Goal: Task Accomplishment & Management: Use online tool/utility

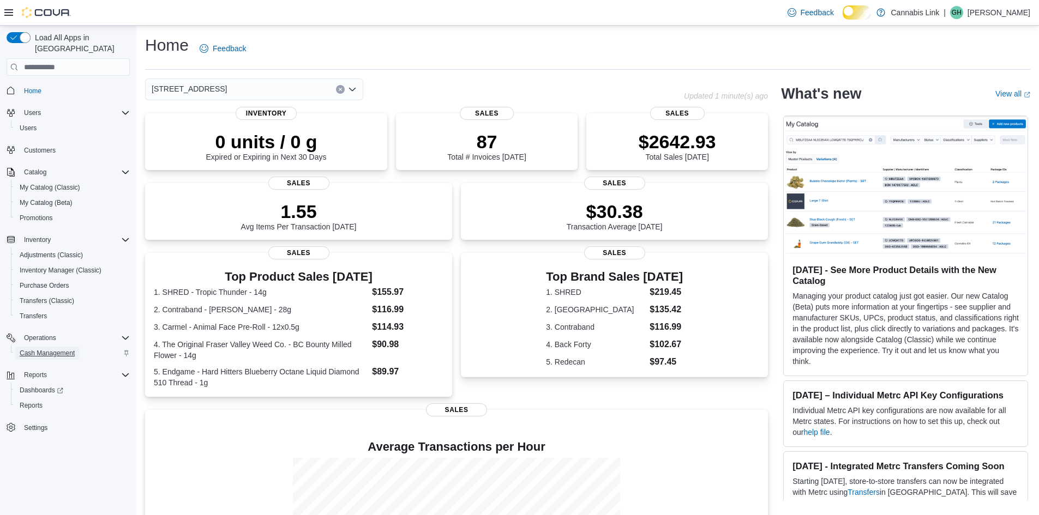
click at [55, 349] on span "Cash Management" at bounding box center [47, 353] width 55 height 9
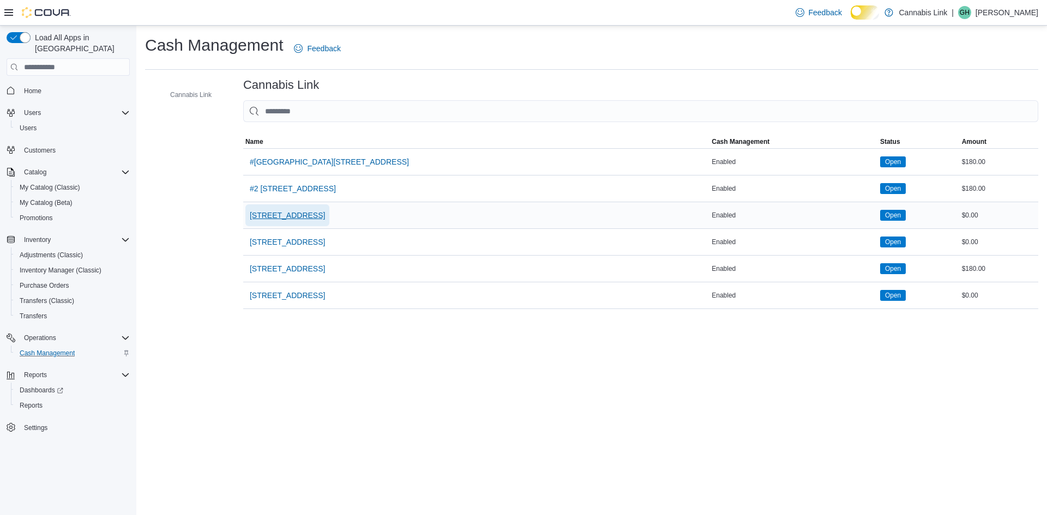
click at [316, 221] on span "[STREET_ADDRESS]" at bounding box center [287, 215] width 75 height 11
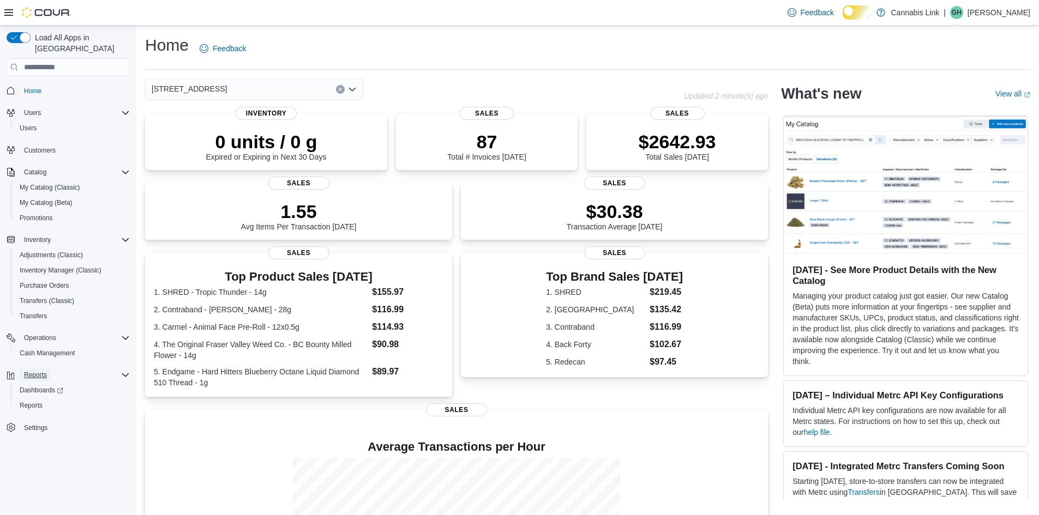
click at [47, 374] on span "Reports" at bounding box center [35, 375] width 23 height 9
click at [47, 401] on link "Reports" at bounding box center [31, 405] width 32 height 13
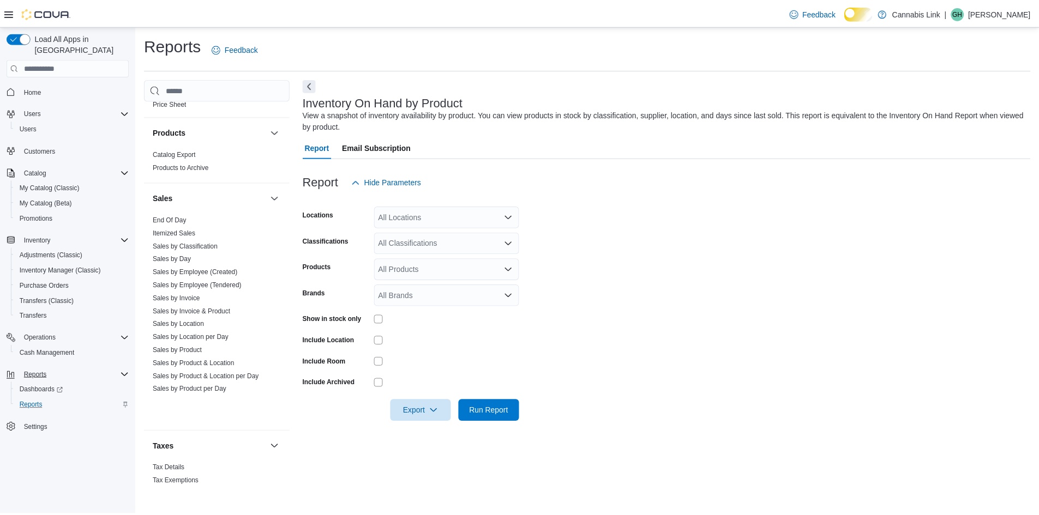
scroll to position [600, 0]
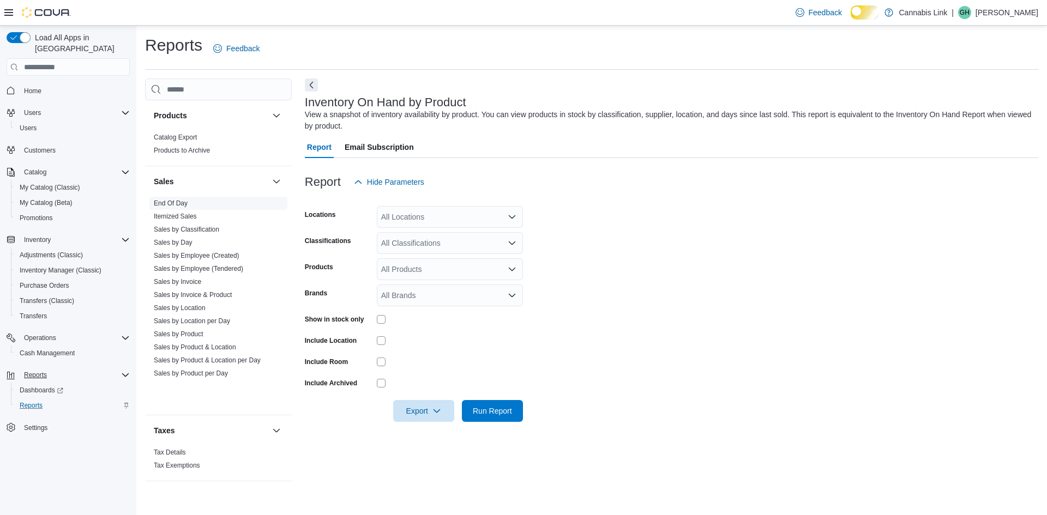
click at [180, 207] on link "End Of Day" at bounding box center [171, 204] width 34 height 8
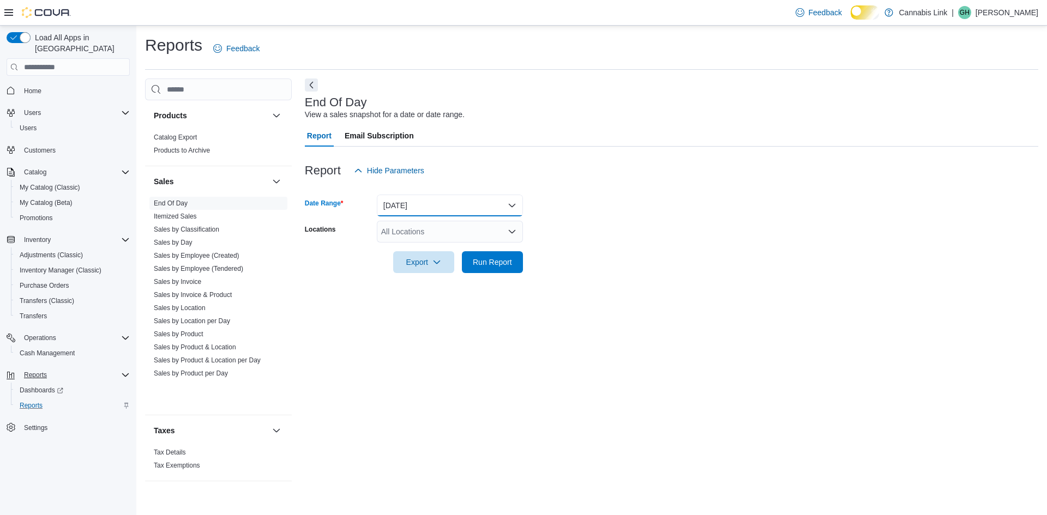
click at [437, 216] on button "[DATE]" at bounding box center [450, 206] width 146 height 22
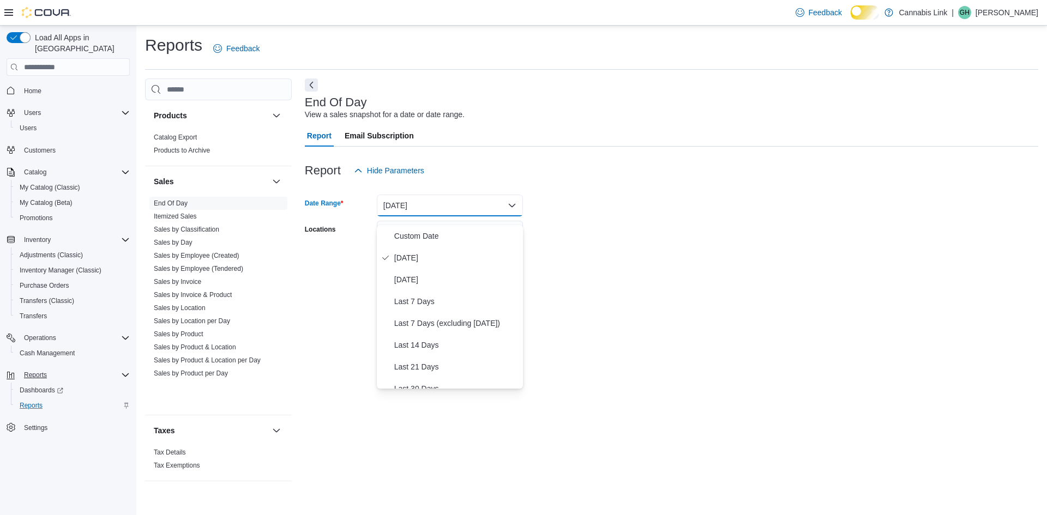
click at [671, 242] on form "Date Range [DATE] Locations All Locations Export Run Report" at bounding box center [671, 228] width 733 height 92
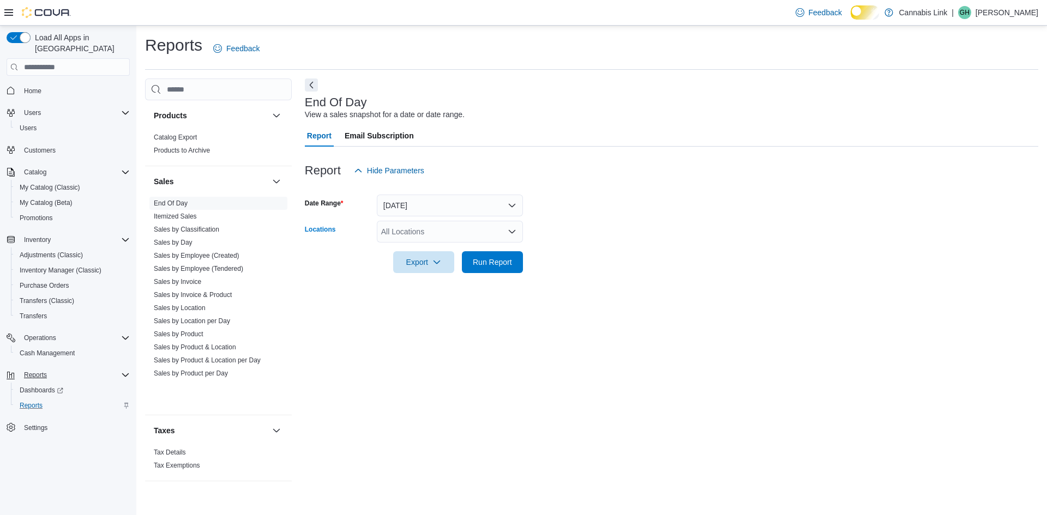
click at [503, 242] on div "All Locations" at bounding box center [450, 232] width 146 height 22
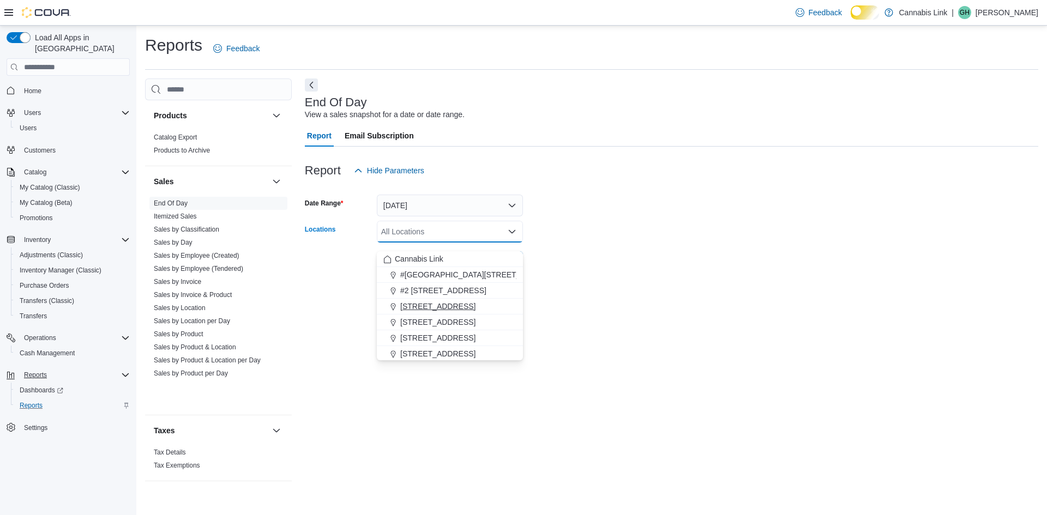
click at [444, 302] on span "[STREET_ADDRESS]" at bounding box center [437, 306] width 75 height 11
click at [659, 283] on div at bounding box center [671, 279] width 733 height 13
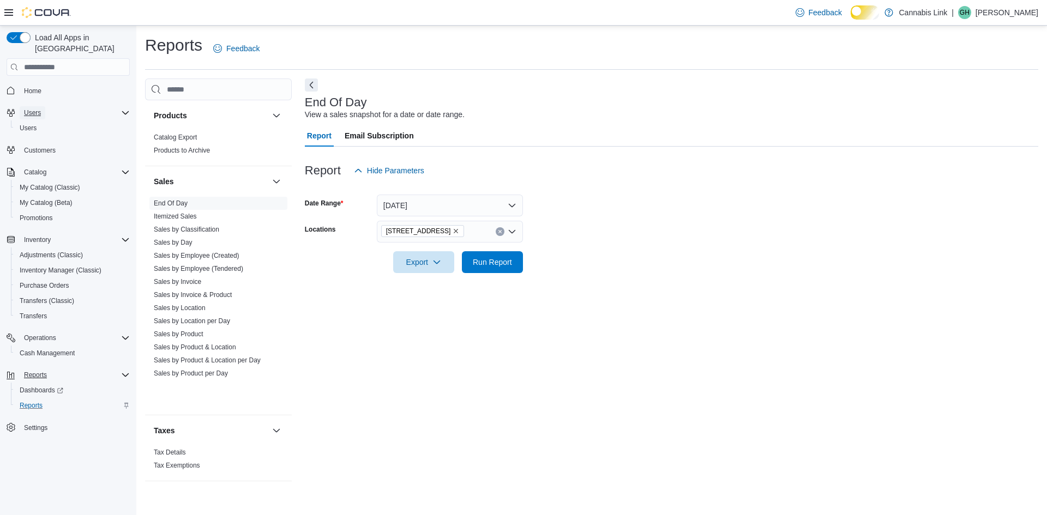
click at [41, 109] on span "Users" at bounding box center [32, 113] width 17 height 9
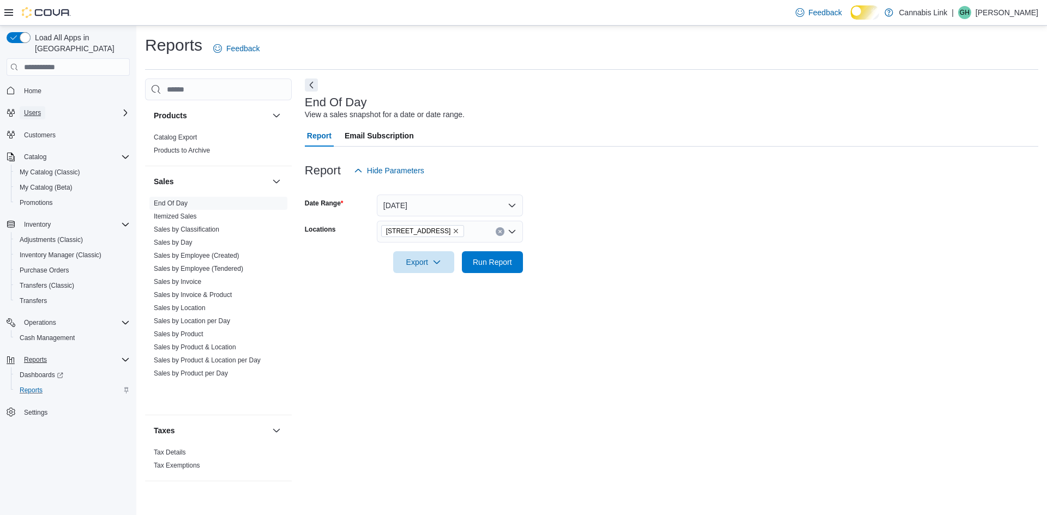
click at [41, 109] on span "Users" at bounding box center [32, 113] width 17 height 9
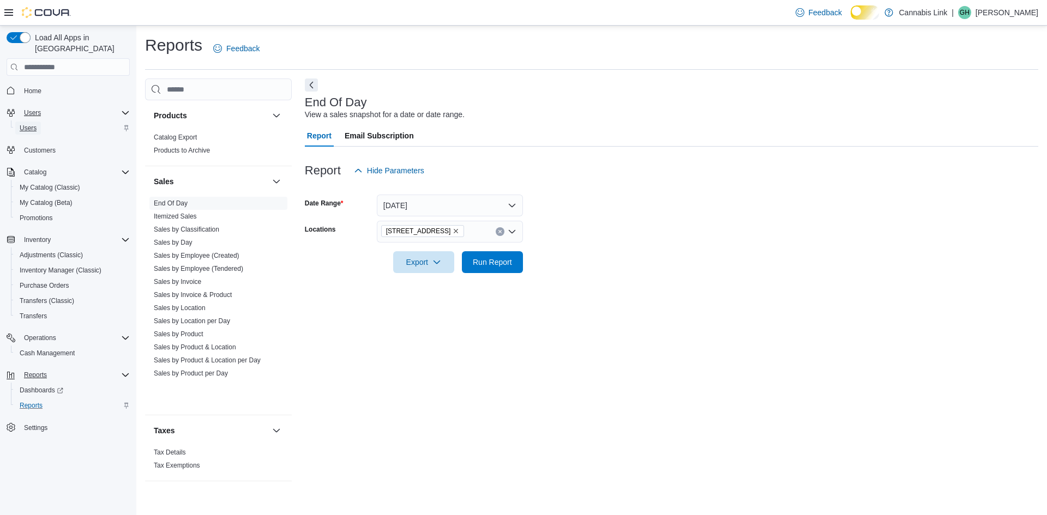
click at [32, 124] on span "Users" at bounding box center [28, 128] width 17 height 9
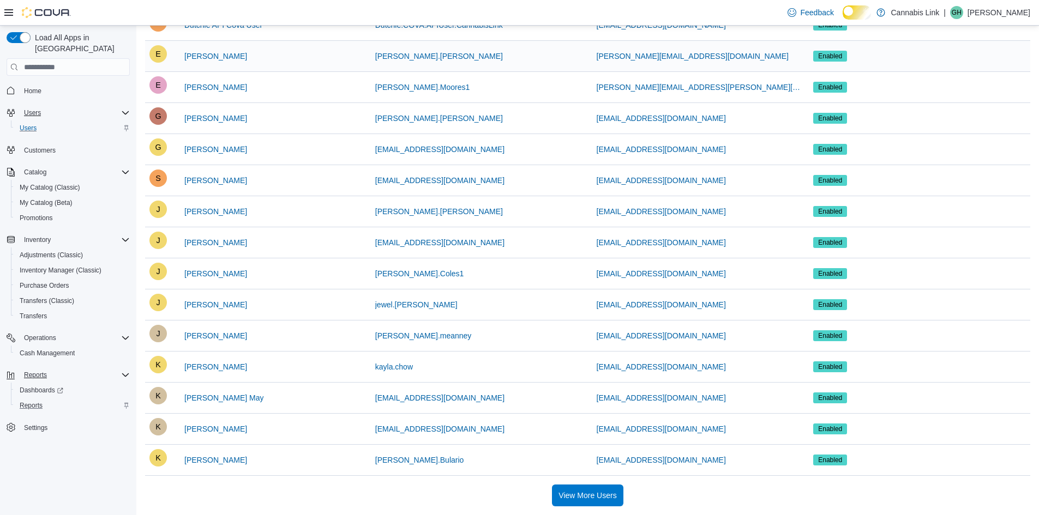
scroll to position [591, 0]
click at [603, 493] on span "View More Users" at bounding box center [587, 495] width 58 height 11
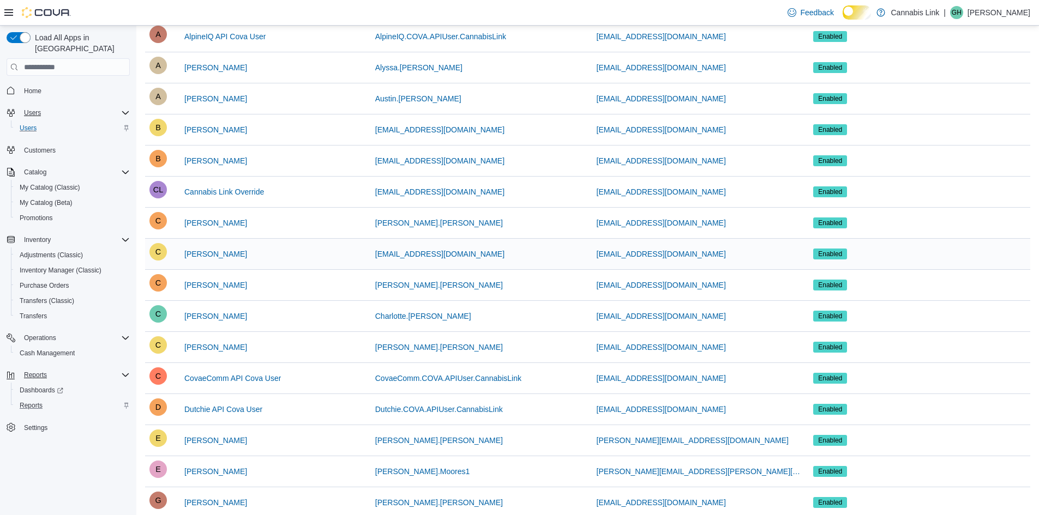
scroll to position [400, 0]
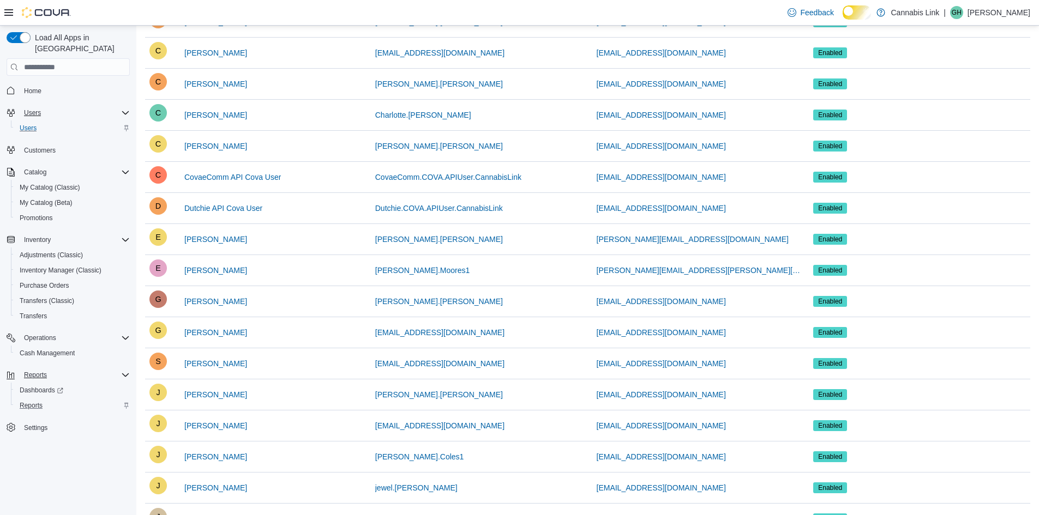
click at [51, 83] on span "Home" at bounding box center [75, 90] width 110 height 14
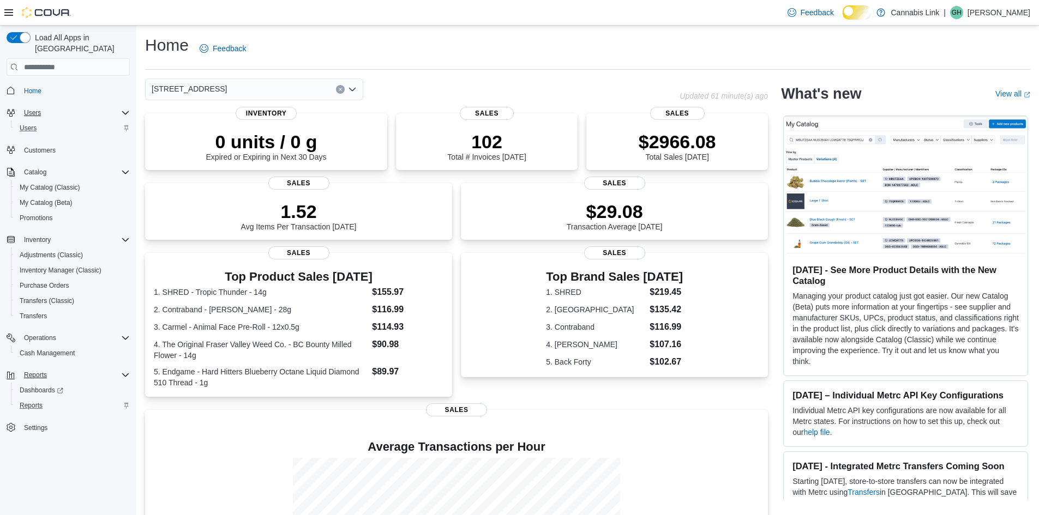
click at [191, 89] on span "[STREET_ADDRESS]" at bounding box center [189, 88] width 75 height 13
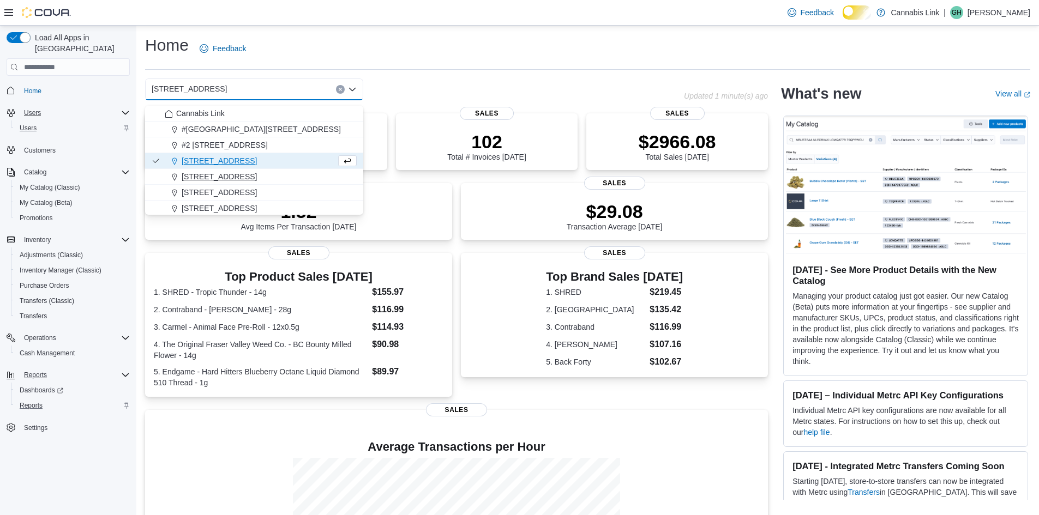
click at [230, 176] on span "[STREET_ADDRESS]" at bounding box center [219, 176] width 75 height 11
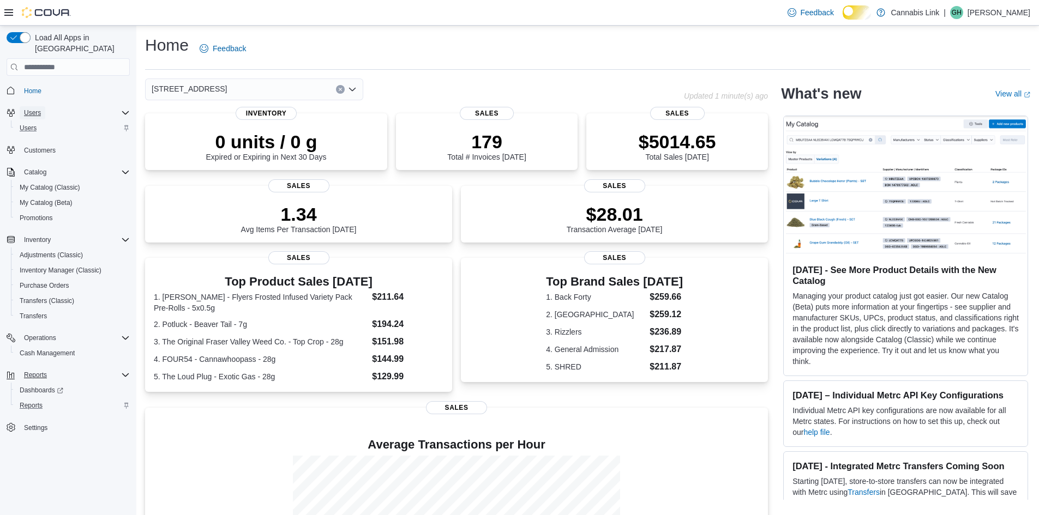
click at [41, 109] on span "Users" at bounding box center [32, 113] width 17 height 9
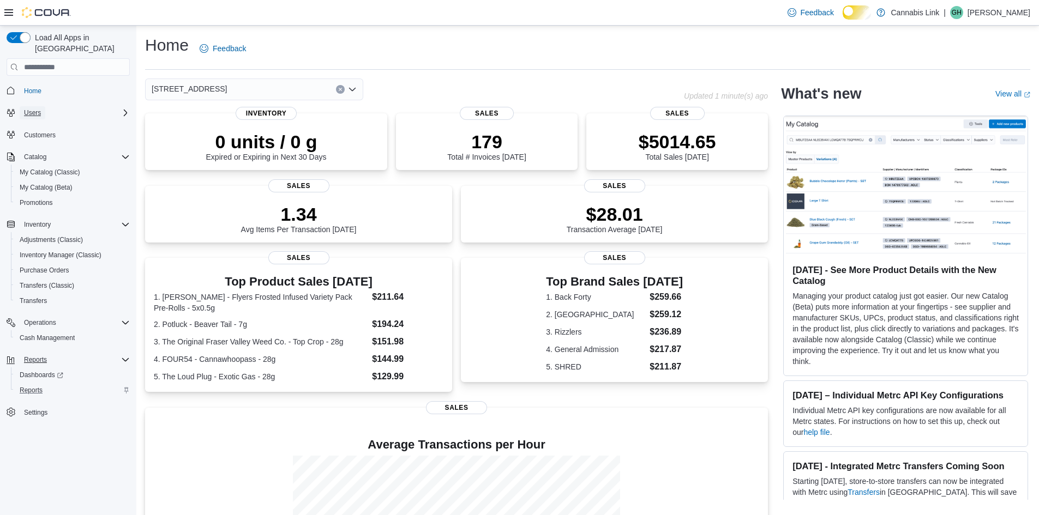
click at [41, 109] on span "Users" at bounding box center [32, 113] width 17 height 9
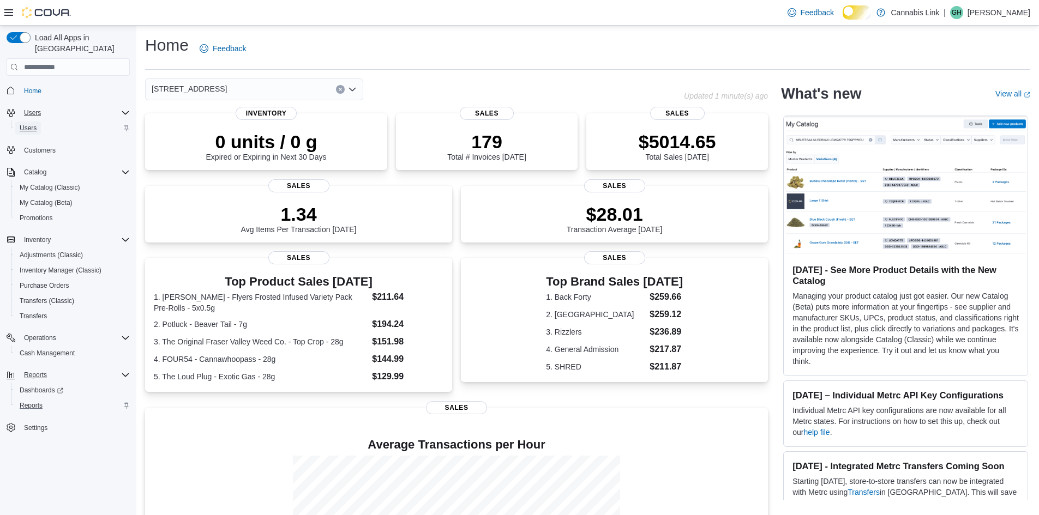
click at [37, 125] on span "Users" at bounding box center [28, 128] width 17 height 9
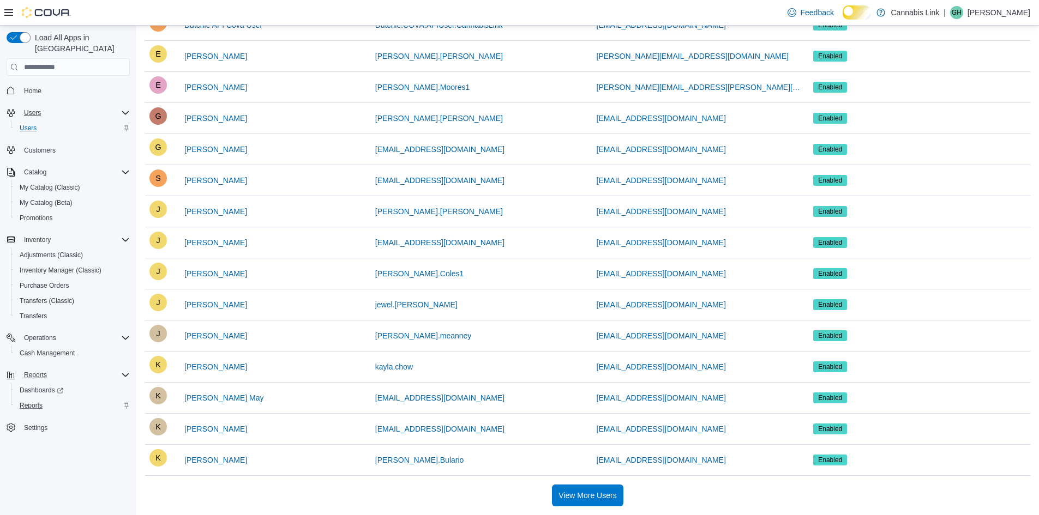
scroll to position [591, 0]
click at [606, 494] on span "View More Users" at bounding box center [587, 495] width 58 height 11
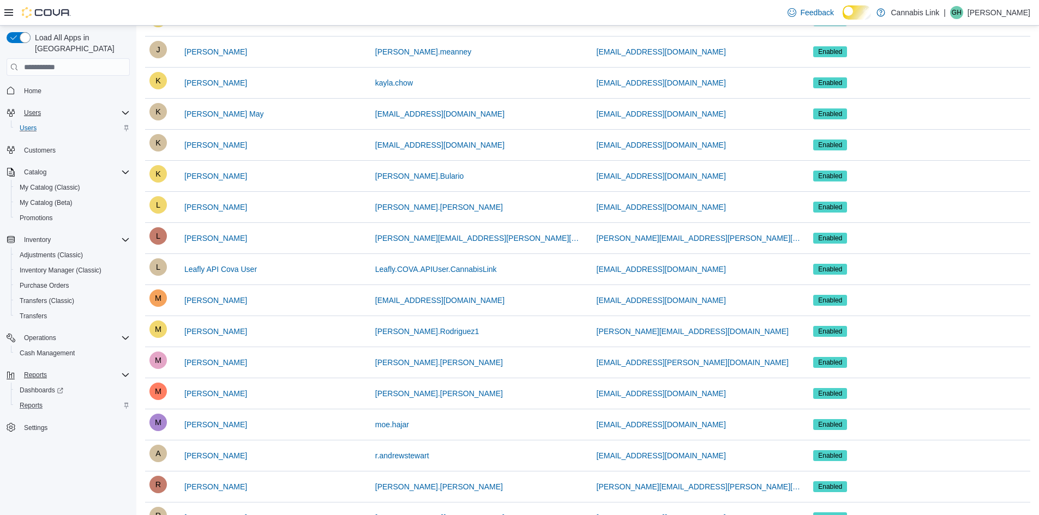
scroll to position [866, 0]
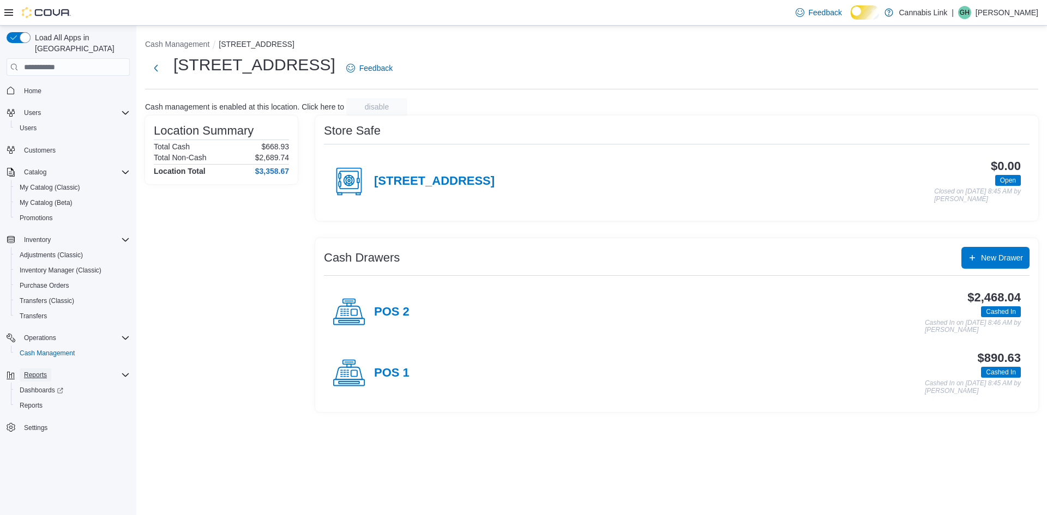
click at [47, 375] on span "Reports" at bounding box center [35, 375] width 23 height 13
click at [41, 371] on span "Reports" at bounding box center [35, 375] width 23 height 9
click at [43, 401] on span "Reports" at bounding box center [31, 405] width 23 height 9
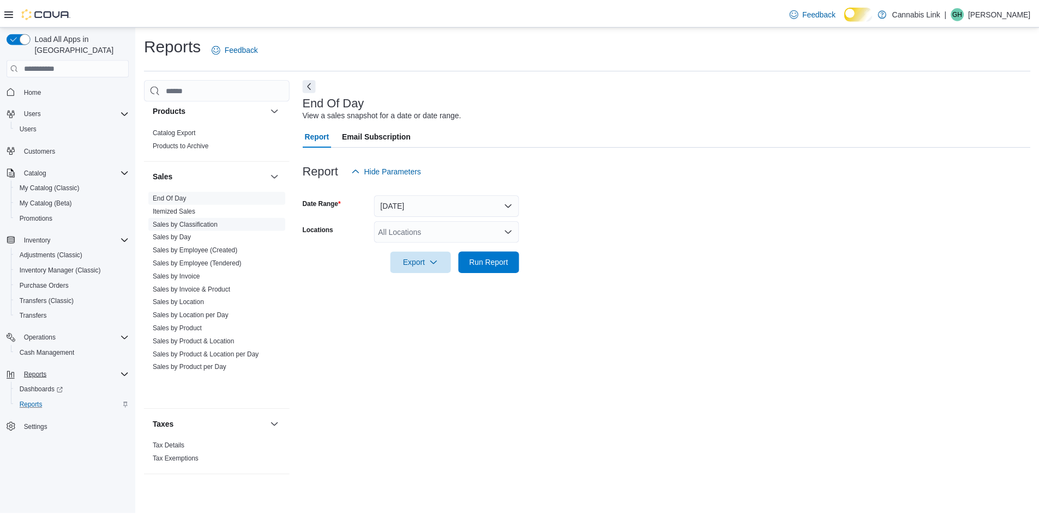
scroll to position [225, 0]
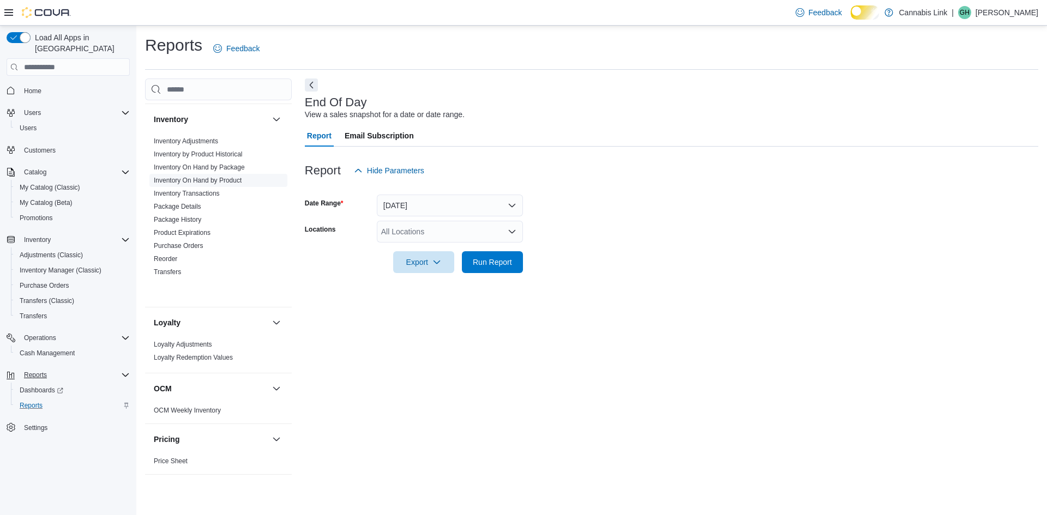
click at [242, 185] on span "Inventory On Hand by Product" at bounding box center [198, 180] width 88 height 9
click at [242, 184] on link "Inventory On Hand by Product" at bounding box center [198, 181] width 88 height 8
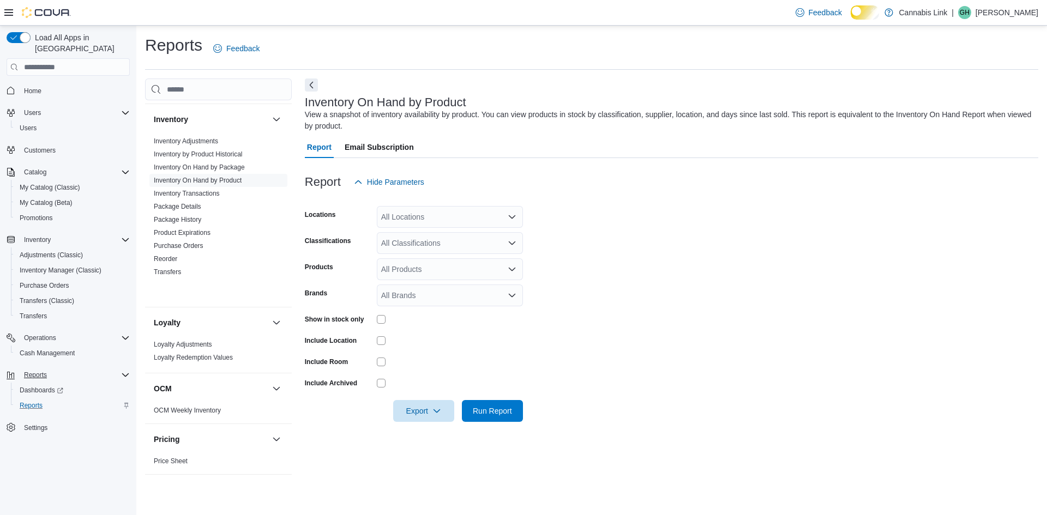
click at [449, 221] on div "All Locations" at bounding box center [450, 217] width 146 height 22
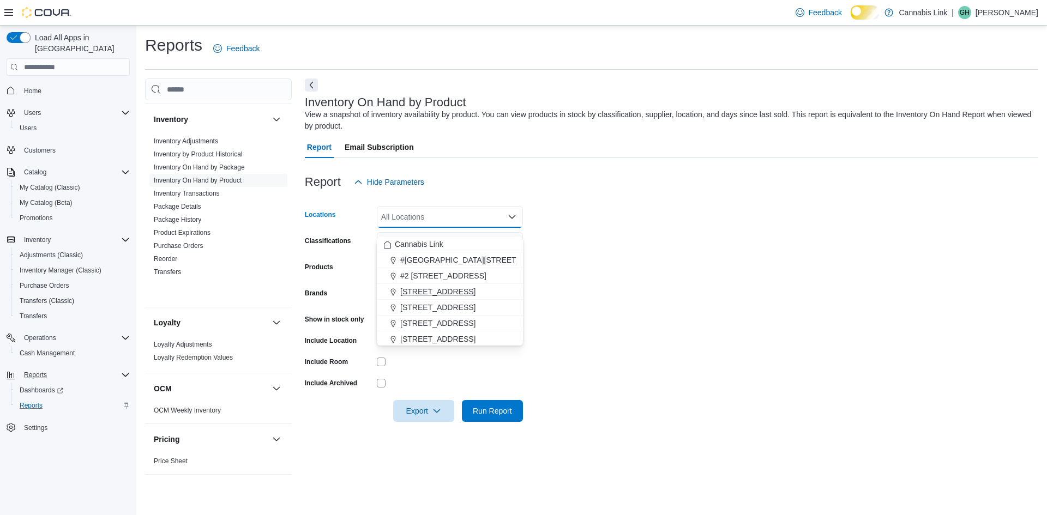
click at [453, 289] on span "[STREET_ADDRESS]" at bounding box center [437, 291] width 75 height 11
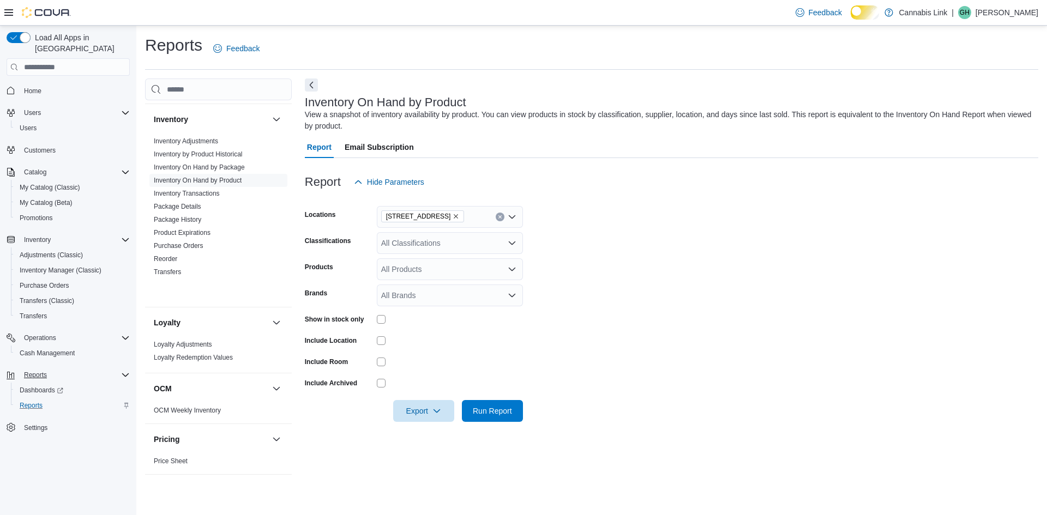
click at [425, 345] on div at bounding box center [450, 340] width 146 height 9
click at [486, 416] on span "Run Report" at bounding box center [492, 410] width 39 height 11
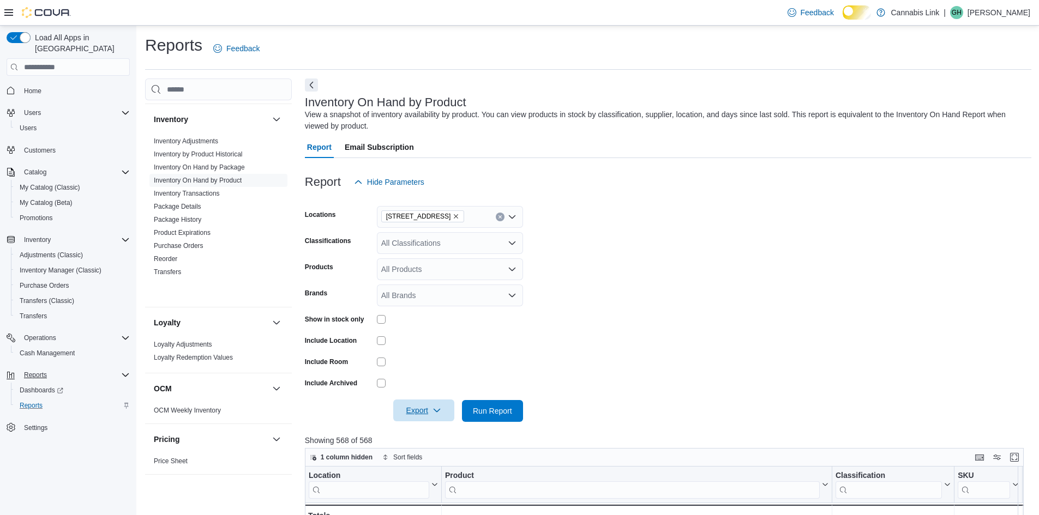
click at [425, 422] on span "Export" at bounding box center [424, 411] width 48 height 22
click at [428, 352] on span "Export to Excel" at bounding box center [417, 354] width 49 height 9
click at [64, 352] on span "Cash Management" at bounding box center [47, 353] width 55 height 9
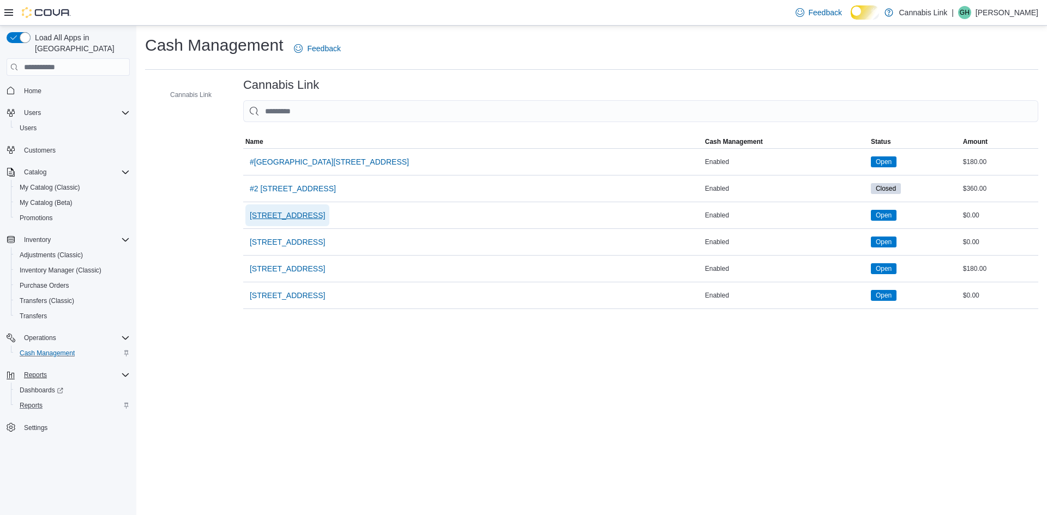
click at [325, 218] on span "[STREET_ADDRESS]" at bounding box center [287, 215] width 75 height 22
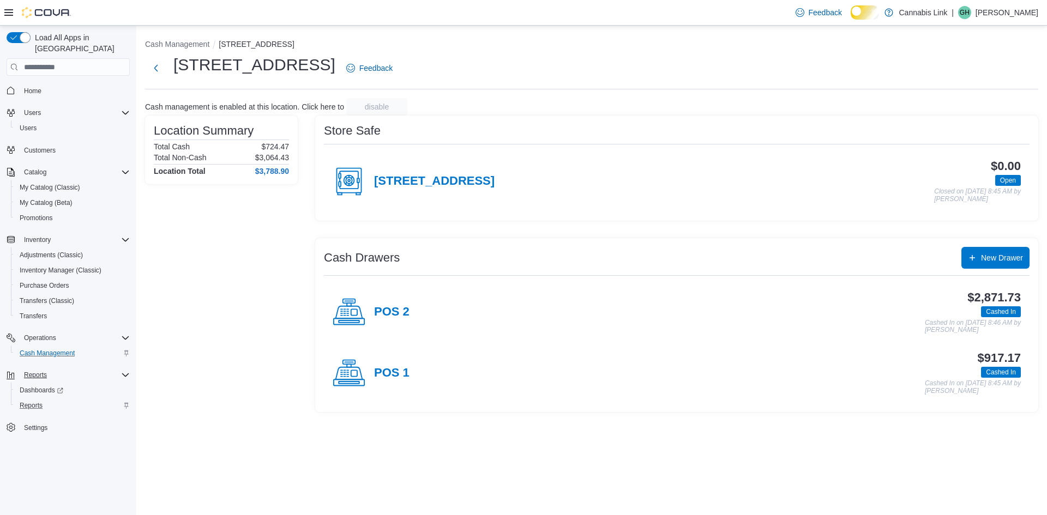
click at [410, 329] on div "POS 2" at bounding box center [371, 312] width 77 height 33
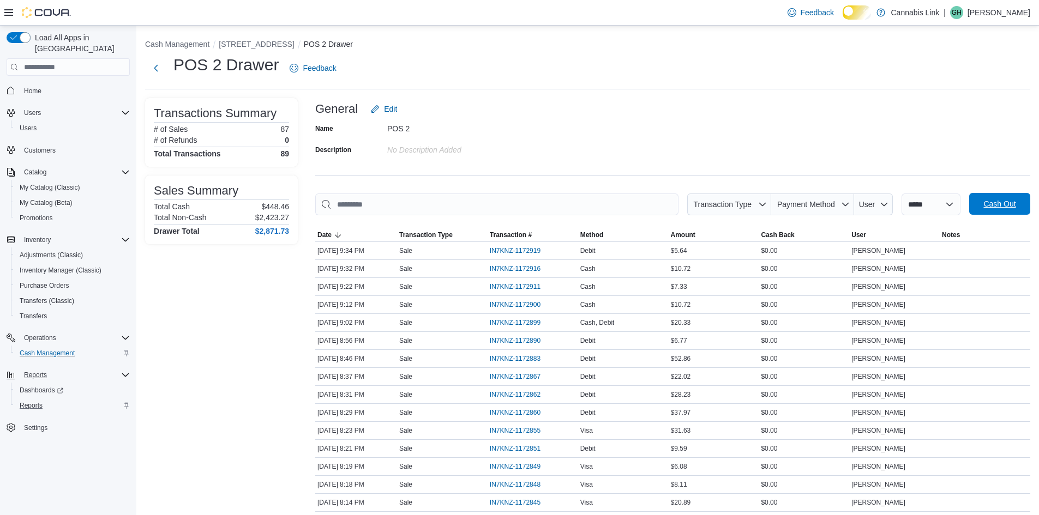
click at [1003, 201] on span "Cash Out" at bounding box center [1000, 204] width 48 height 22
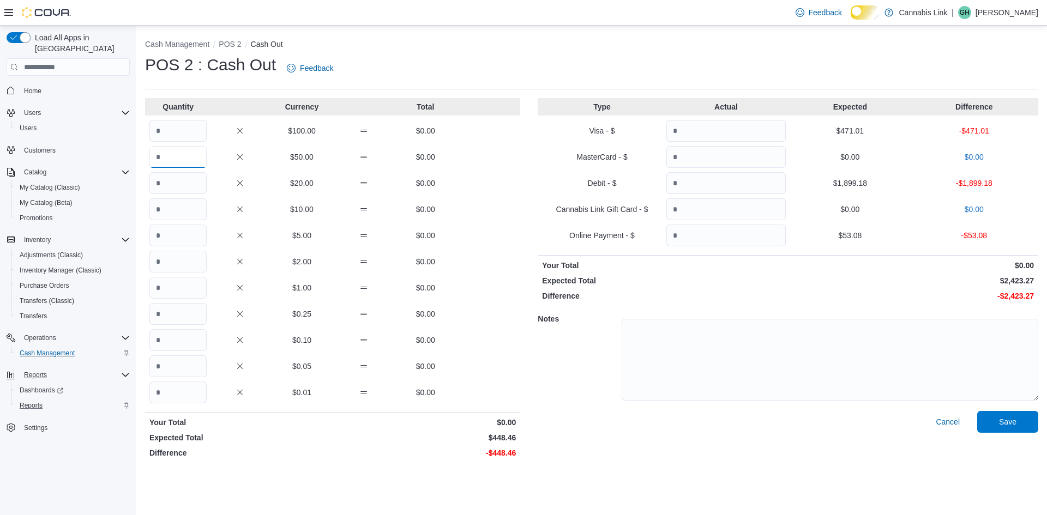
click at [191, 158] on input "Quantity" at bounding box center [177, 157] width 57 height 22
type input "*"
type input "**"
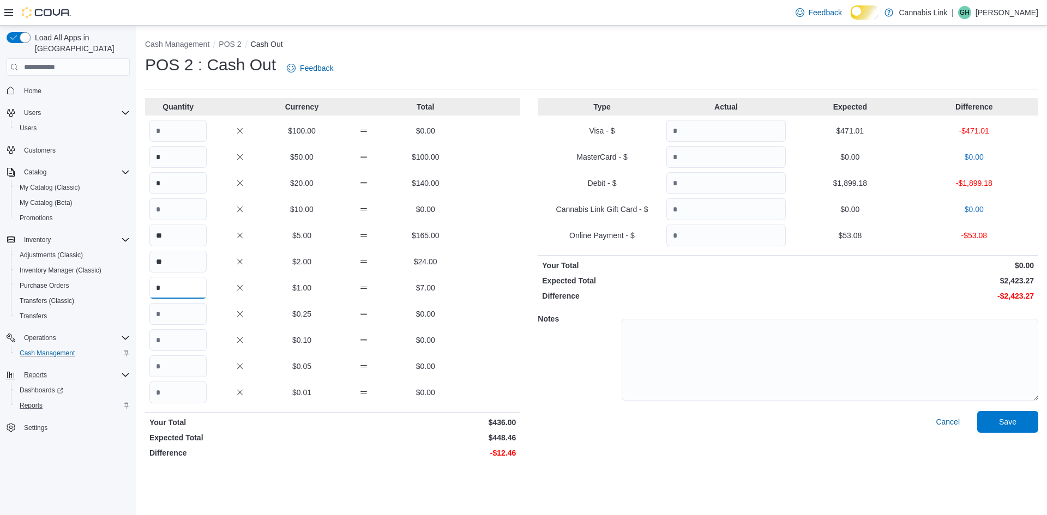
type input "*"
type input "**"
click at [728, 142] on input "Quantity" at bounding box center [725, 131] width 119 height 22
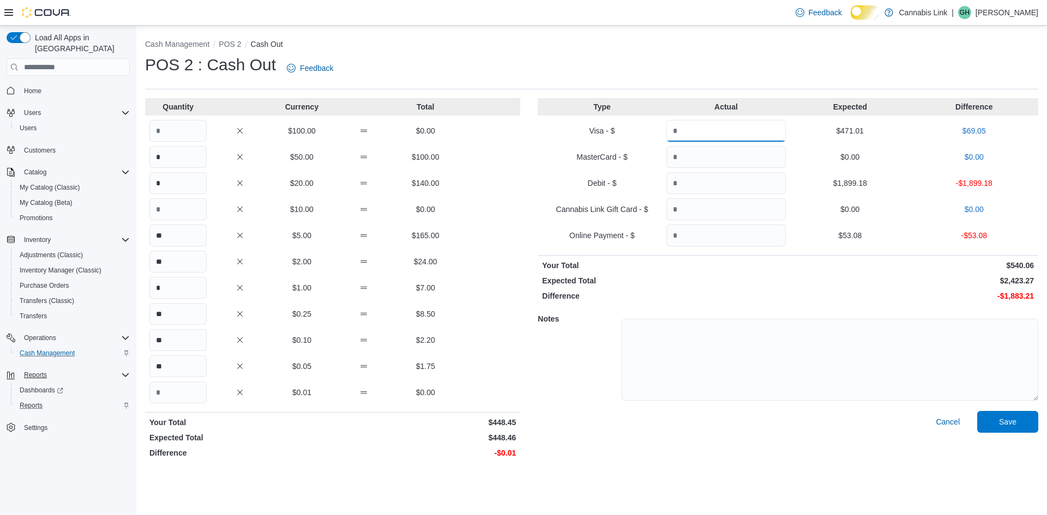
type input "******"
click at [715, 155] on input "Quantity" at bounding box center [725, 157] width 119 height 22
type input "******"
click at [699, 187] on input "Quantity" at bounding box center [725, 183] width 119 height 22
type input "*******"
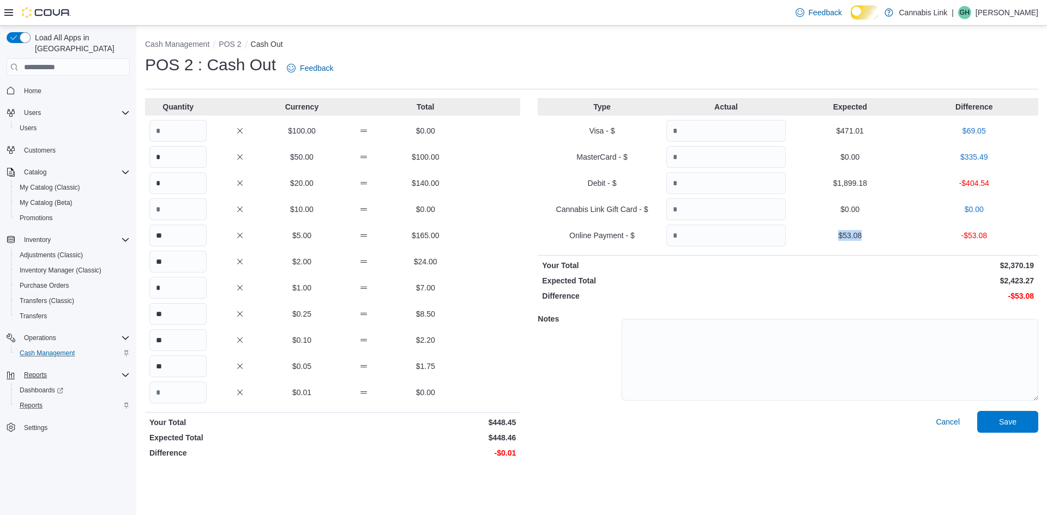
drag, startPoint x: 859, startPoint y: 240, endPoint x: 834, endPoint y: 245, distance: 25.7
click at [834, 241] on p "$53.08" at bounding box center [849, 235] width 119 height 11
copy p "$53.08"
click at [732, 246] on input "Quantity" at bounding box center [725, 236] width 119 height 22
paste input "*****"
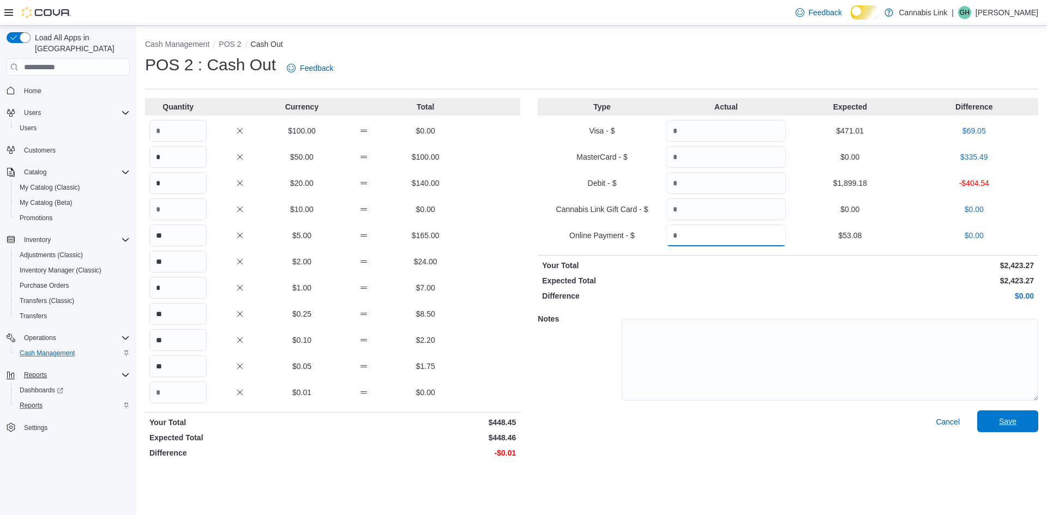
type input "*****"
click at [999, 427] on span "Save" at bounding box center [1007, 421] width 17 height 11
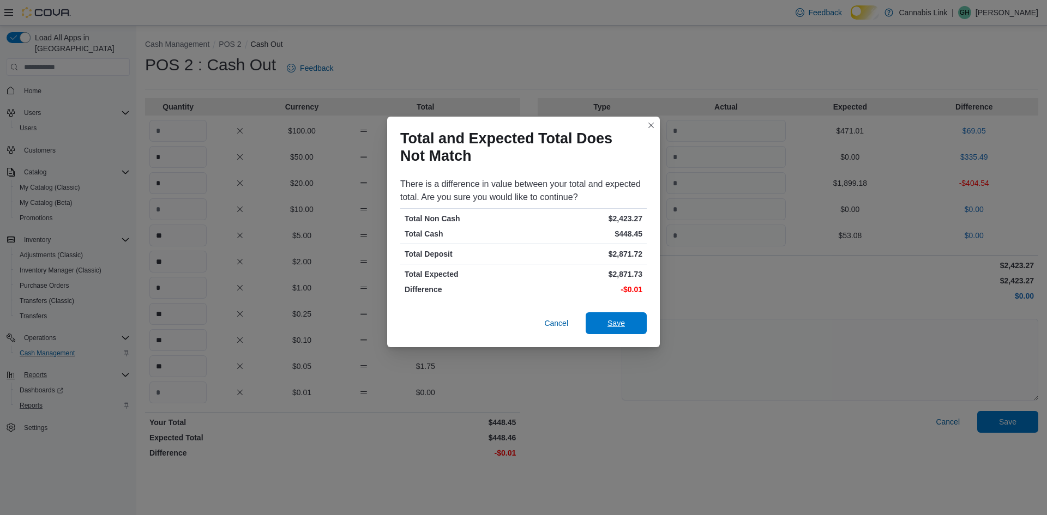
click at [613, 329] on span "Save" at bounding box center [615, 323] width 17 height 11
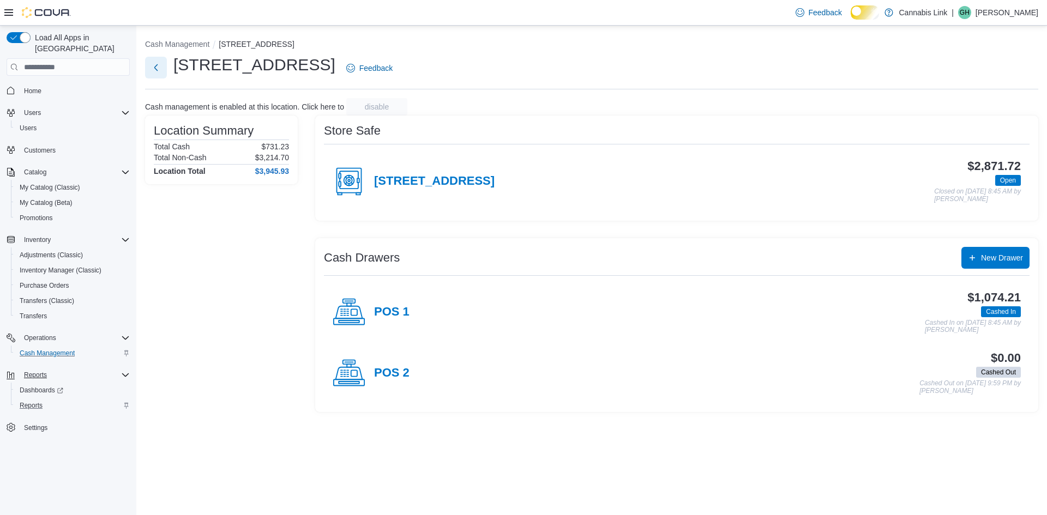
click at [153, 69] on button "Next" at bounding box center [156, 68] width 22 height 22
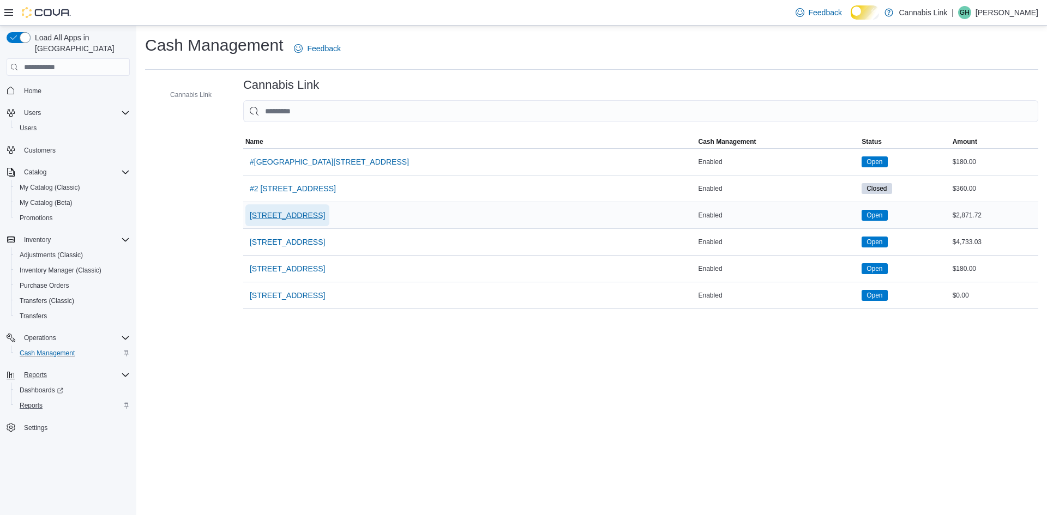
click at [325, 221] on span "[STREET_ADDRESS]" at bounding box center [287, 215] width 75 height 11
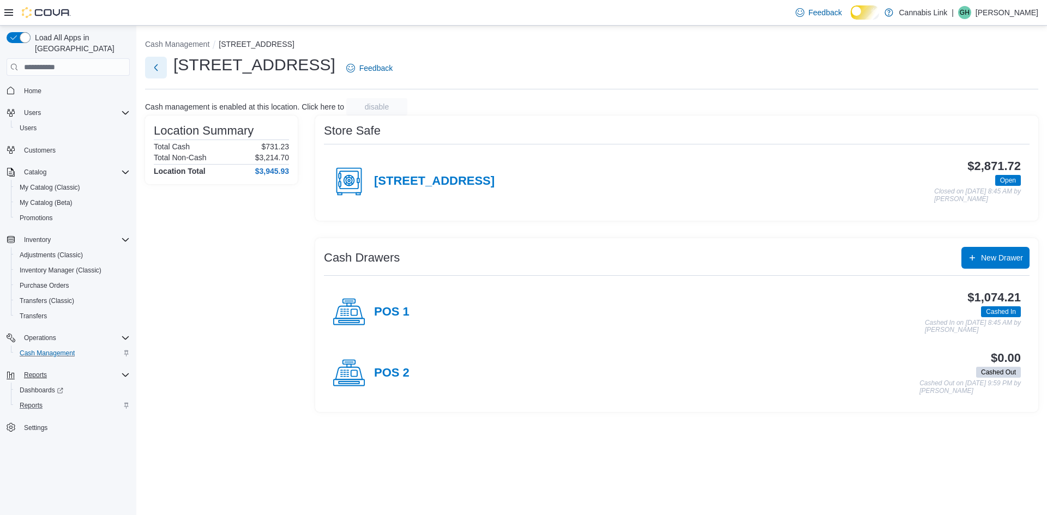
click at [158, 70] on button "Next" at bounding box center [156, 68] width 22 height 22
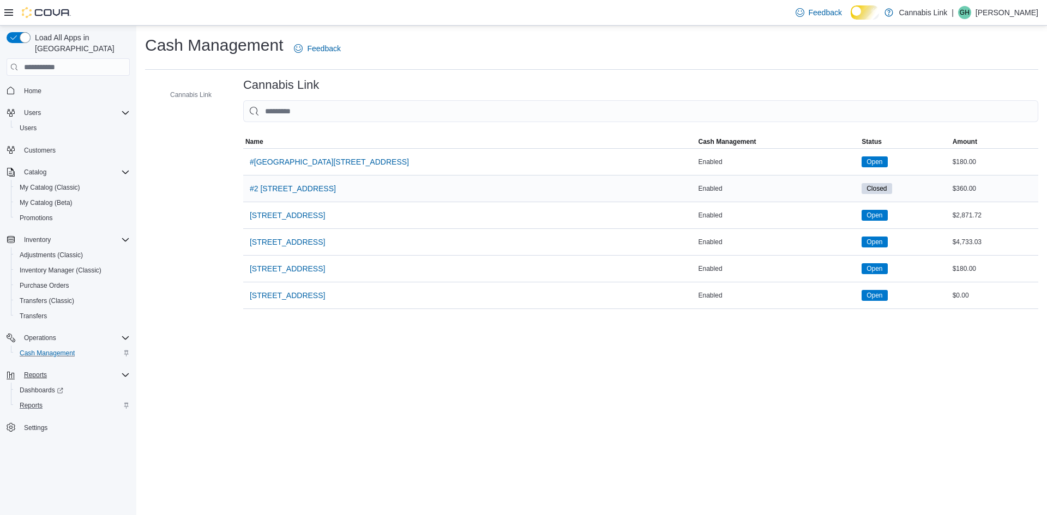
click at [362, 202] on div "#2 [STREET_ADDRESS]" at bounding box center [469, 189] width 453 height 26
click at [336, 194] on span "#2 [STREET_ADDRESS]" at bounding box center [293, 188] width 86 height 11
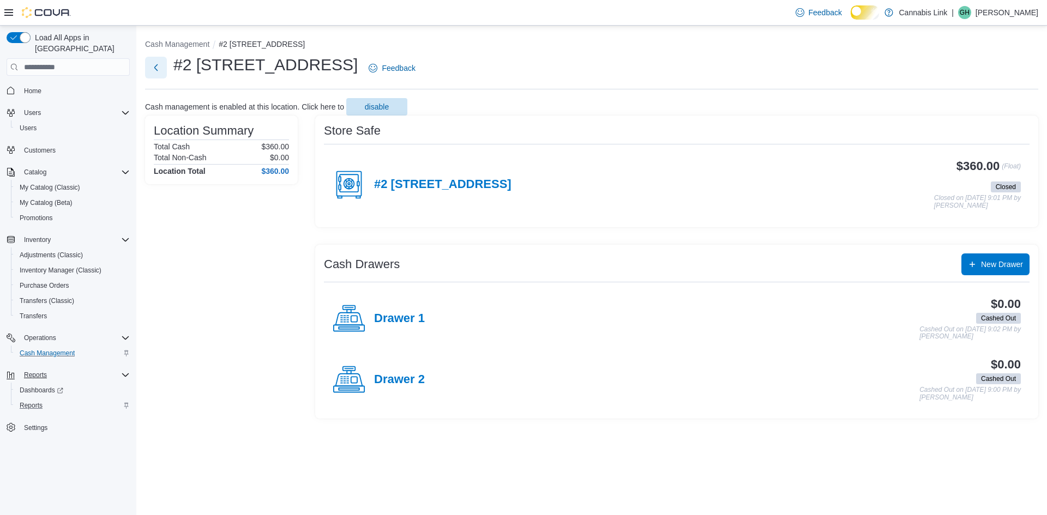
click at [163, 71] on button "Next" at bounding box center [156, 68] width 22 height 22
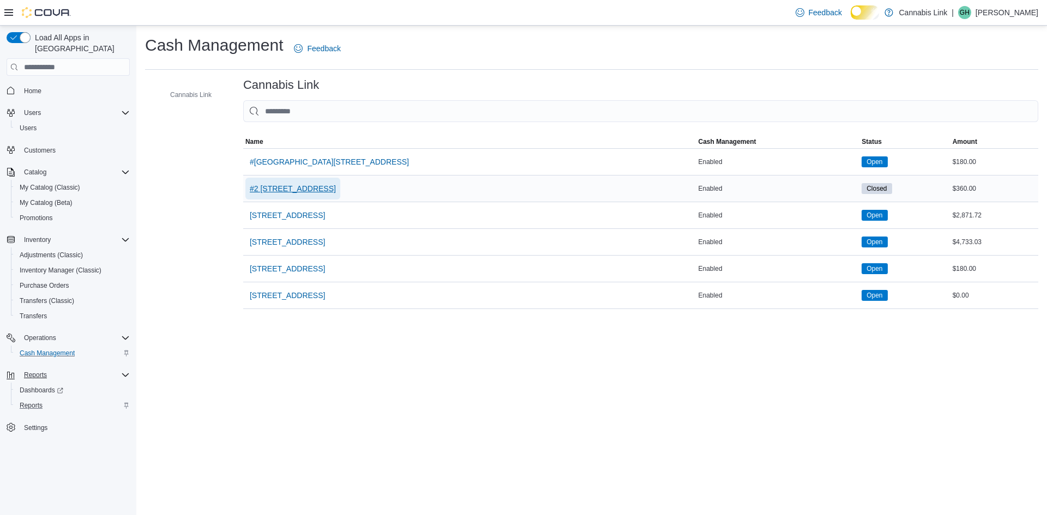
click at [305, 200] on span "#2 [STREET_ADDRESS]" at bounding box center [293, 189] width 86 height 22
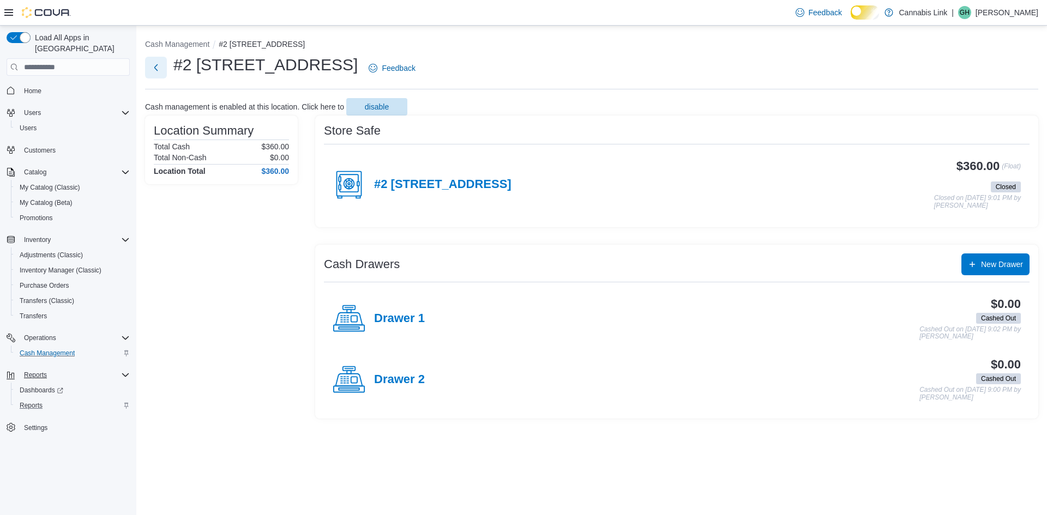
click at [154, 75] on button "Next" at bounding box center [156, 68] width 22 height 22
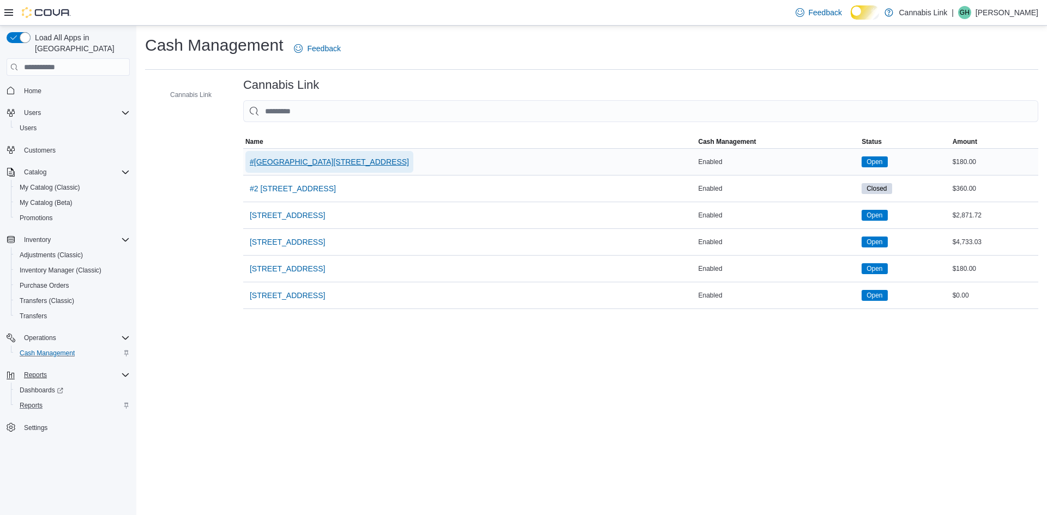
click at [390, 167] on span "#[GEOGRAPHIC_DATA][STREET_ADDRESS]" at bounding box center [329, 162] width 159 height 11
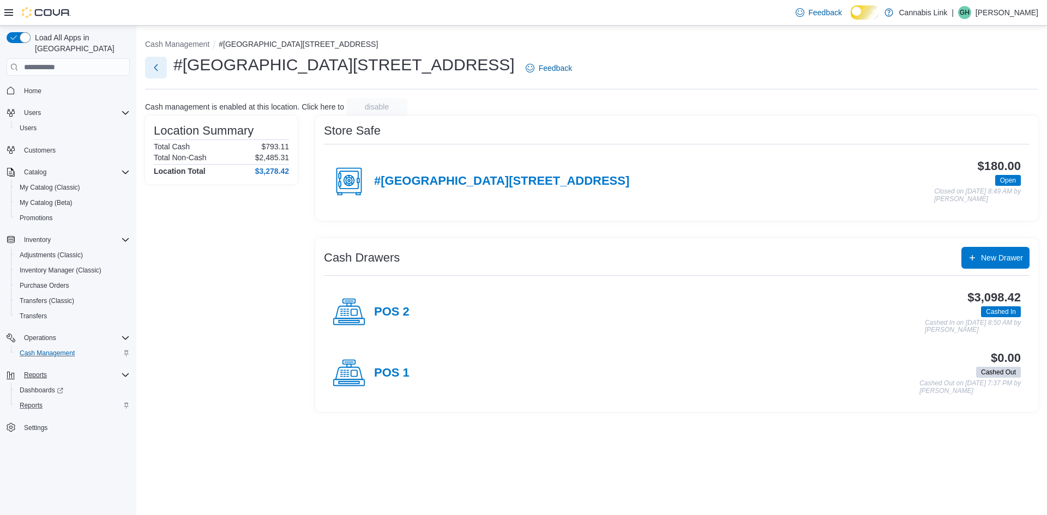
click at [155, 74] on button "Next" at bounding box center [156, 68] width 22 height 22
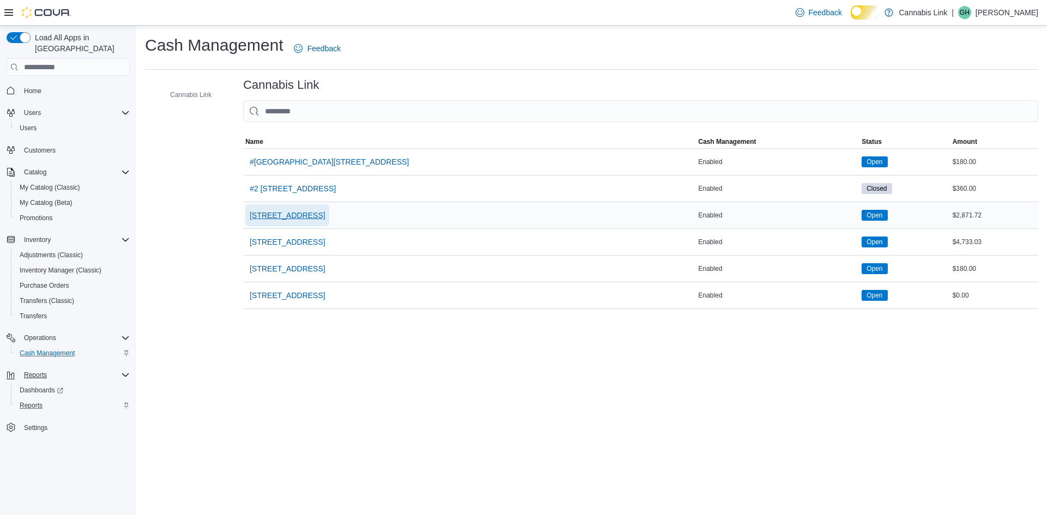
click at [325, 221] on span "[STREET_ADDRESS]" at bounding box center [287, 215] width 75 height 11
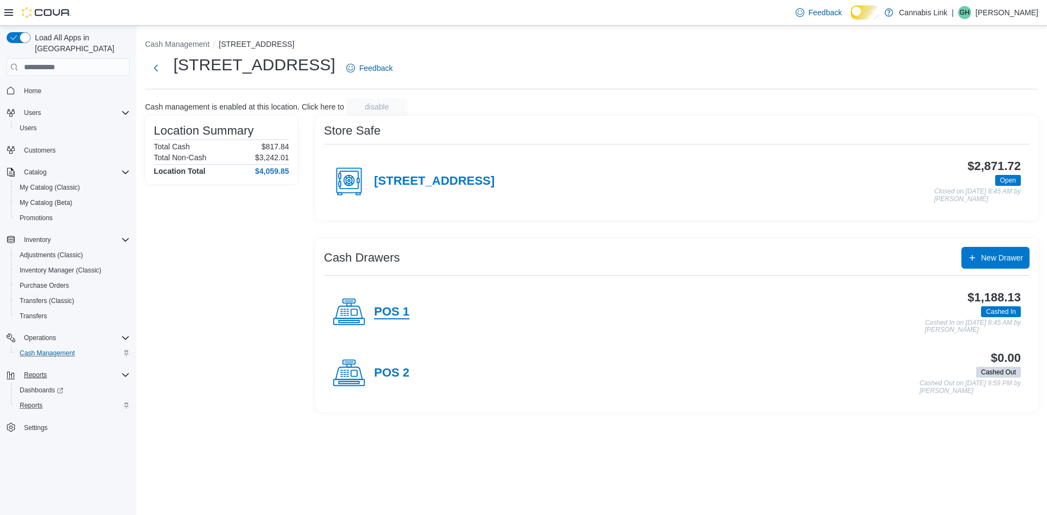
click at [410, 320] on h4 "POS 1" at bounding box center [391, 312] width 35 height 14
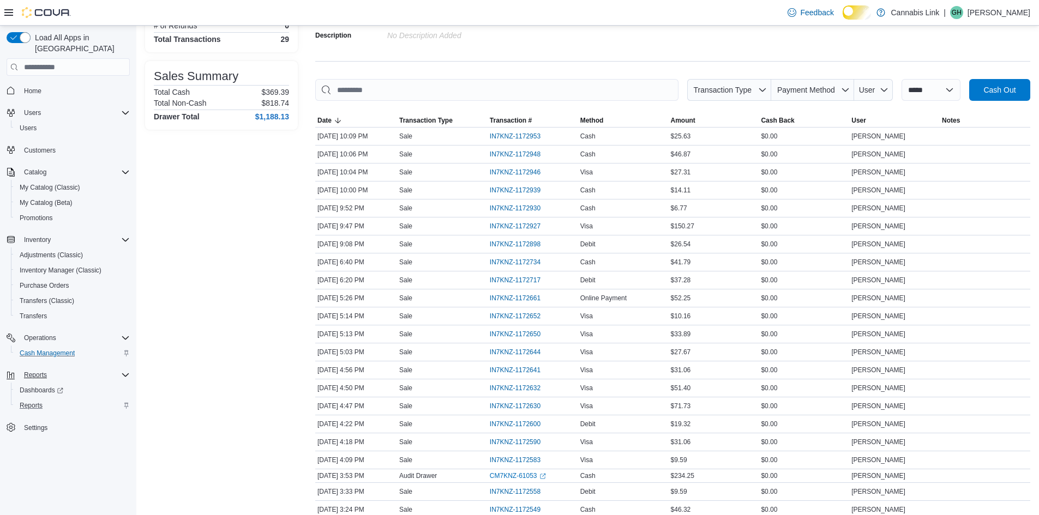
scroll to position [110, 0]
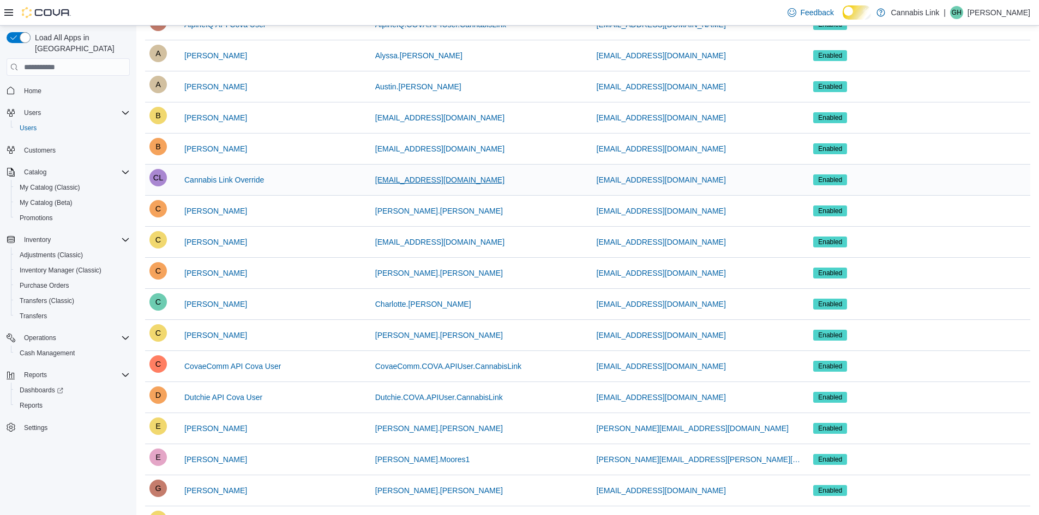
scroll to position [67, 0]
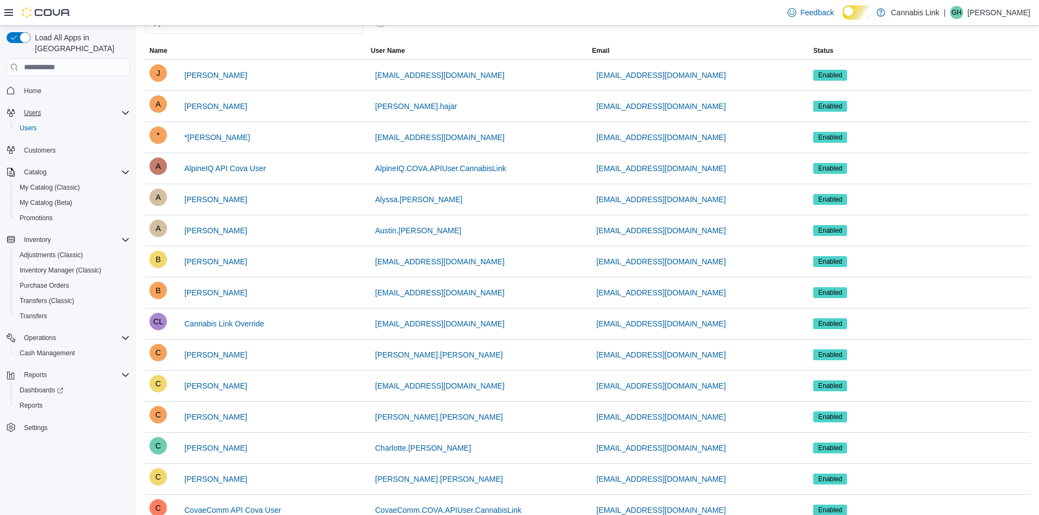
click at [51, 106] on div "Users" at bounding box center [75, 112] width 110 height 13
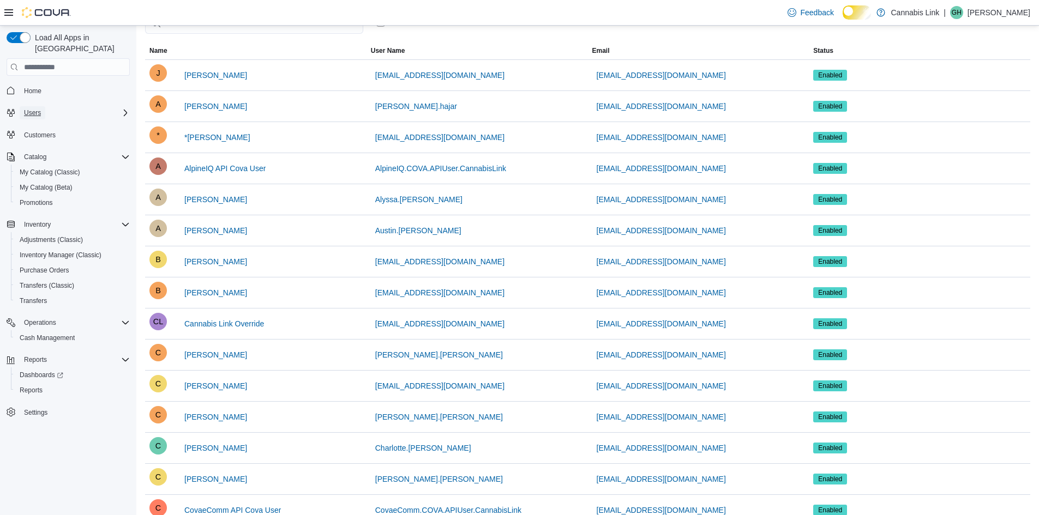
click at [41, 109] on span "Users" at bounding box center [32, 113] width 17 height 9
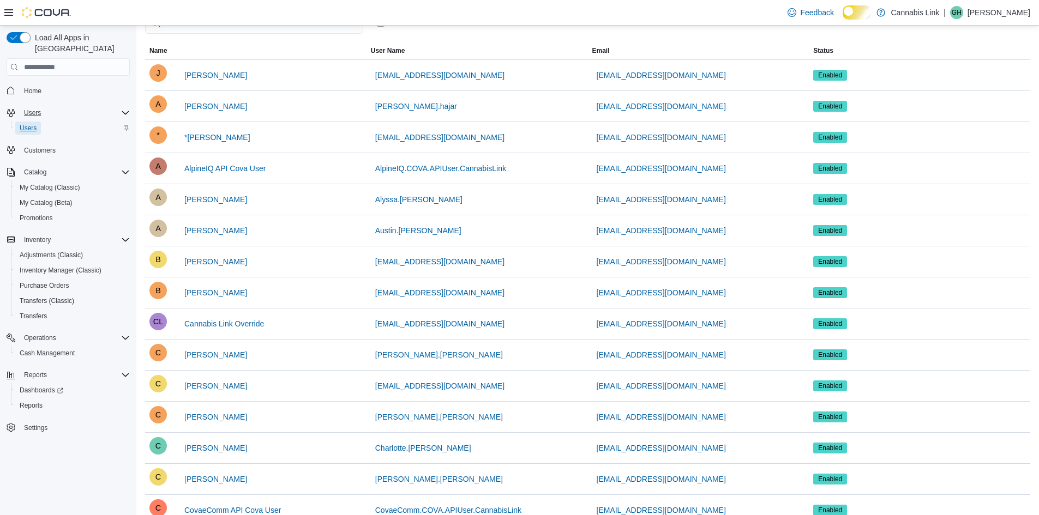
click at [37, 124] on span "Users" at bounding box center [28, 128] width 17 height 9
click at [40, 87] on span "Home" at bounding box center [32, 91] width 17 height 9
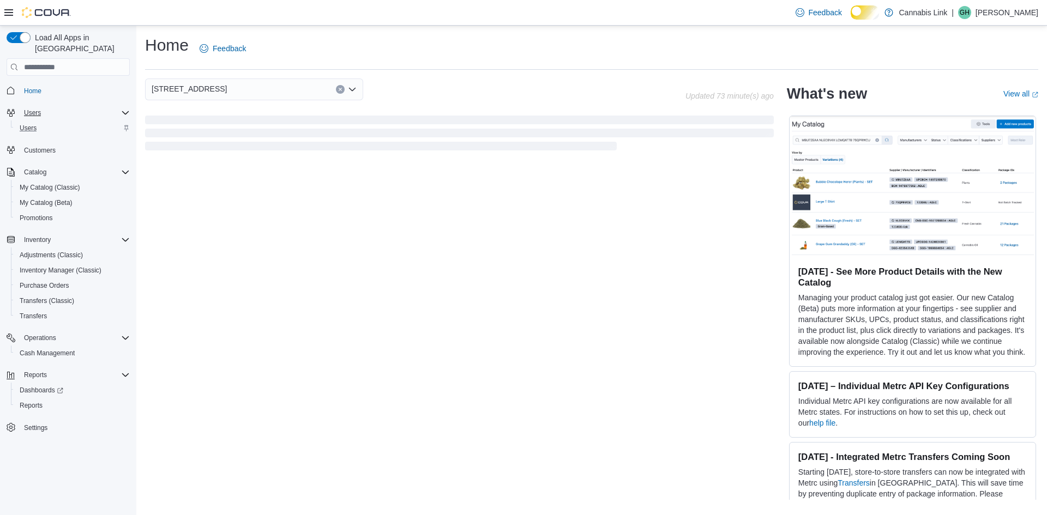
click at [184, 89] on span "[STREET_ADDRESS]" at bounding box center [189, 88] width 75 height 13
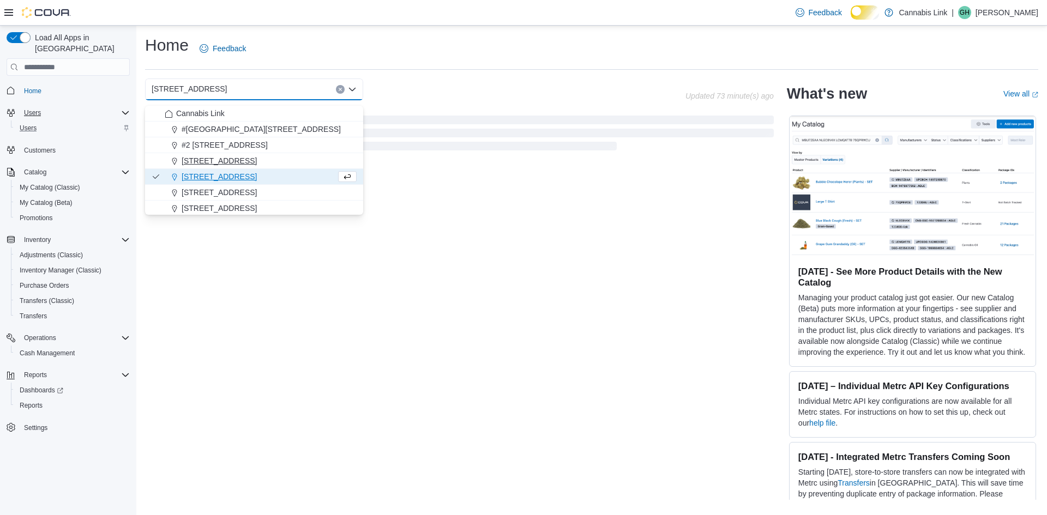
click at [231, 162] on span "[STREET_ADDRESS]" at bounding box center [219, 160] width 75 height 11
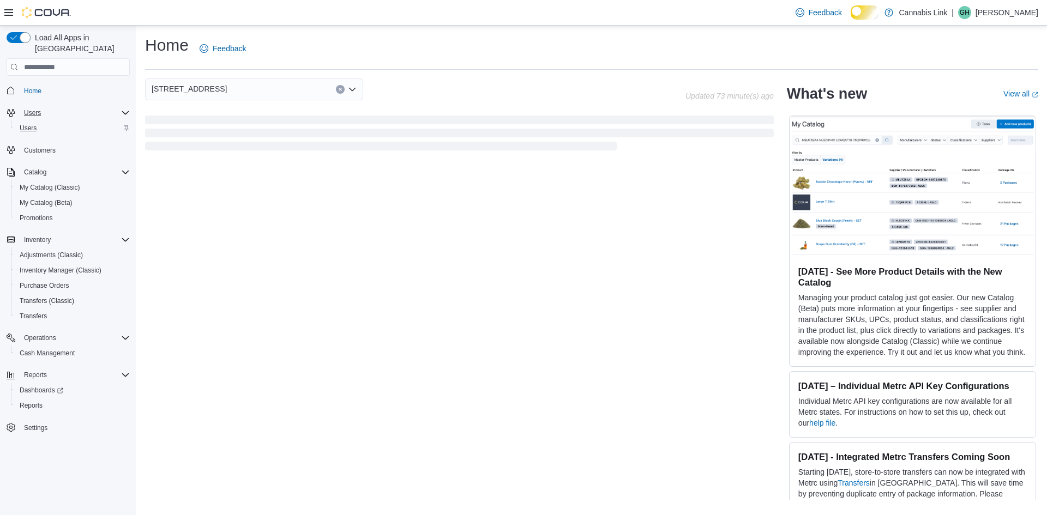
click at [107, 106] on div "Users" at bounding box center [75, 112] width 110 height 13
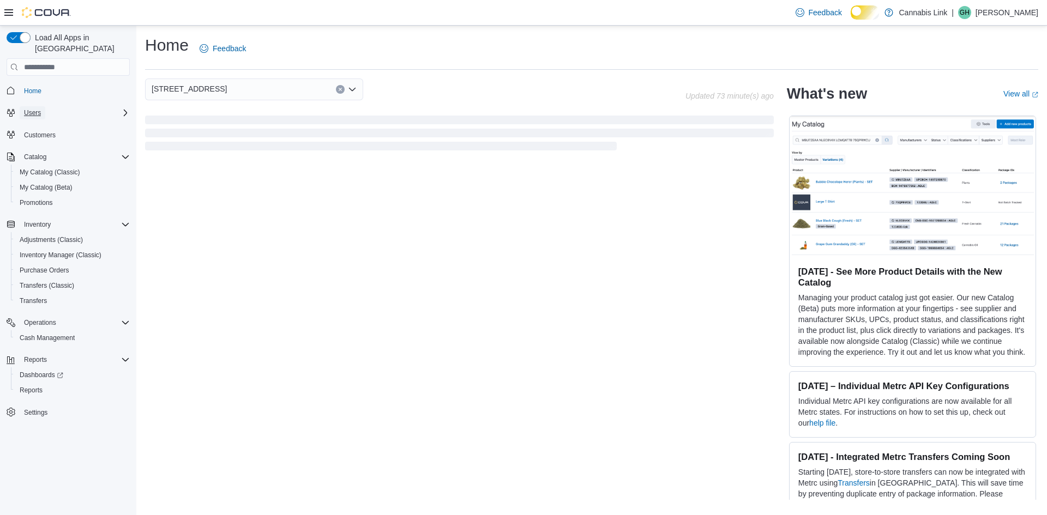
click at [41, 109] on span "Users" at bounding box center [32, 113] width 17 height 9
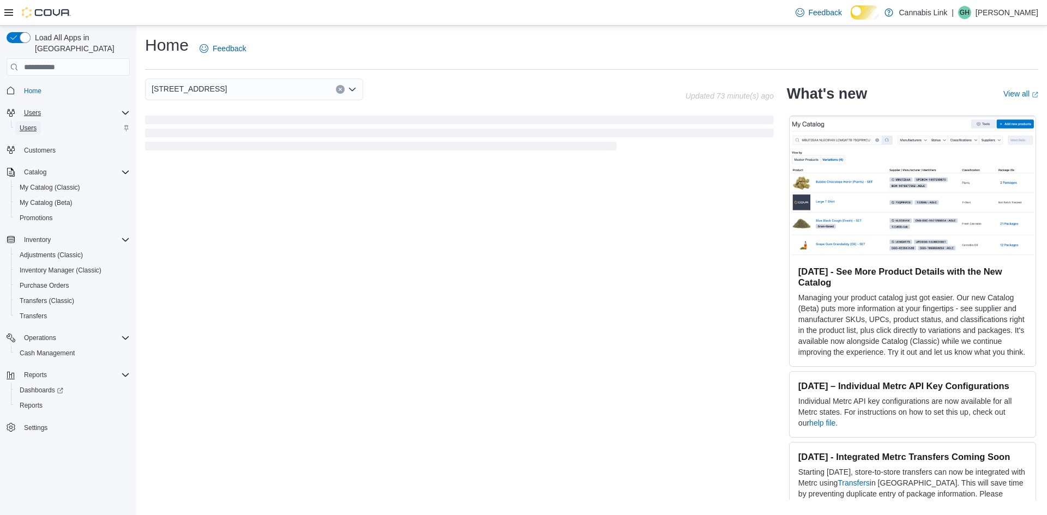
click at [37, 124] on span "Users" at bounding box center [28, 128] width 17 height 9
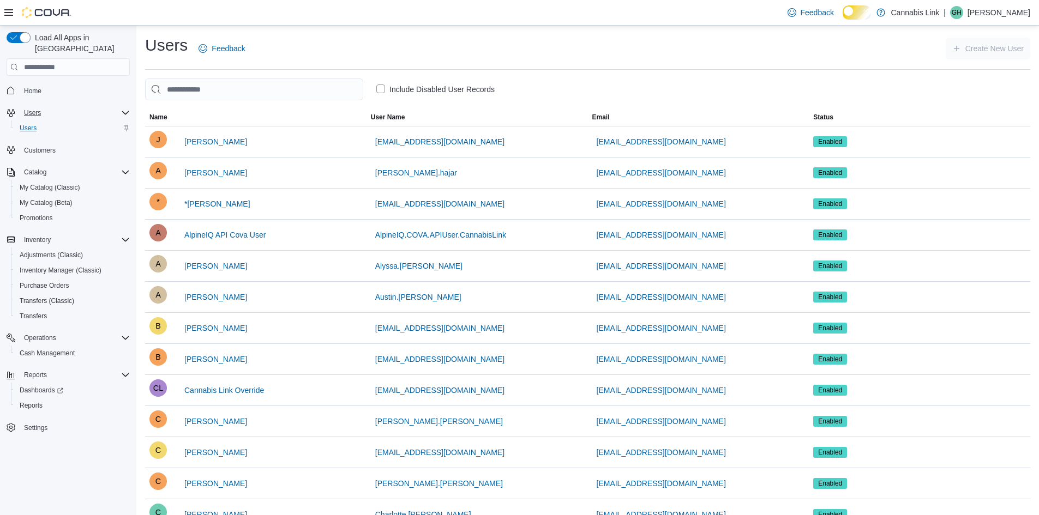
scroll to position [591, 0]
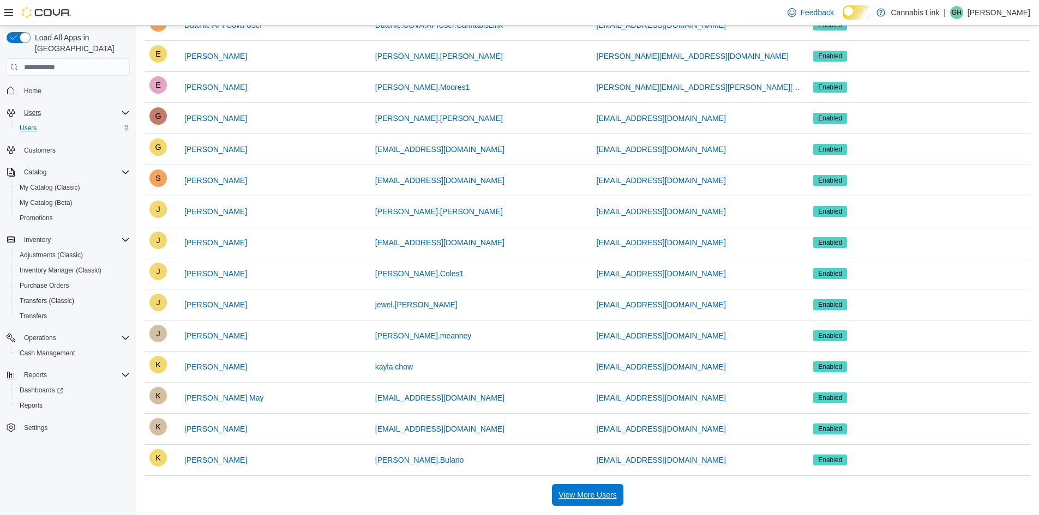
click at [574, 499] on span "View More Users" at bounding box center [587, 495] width 58 height 11
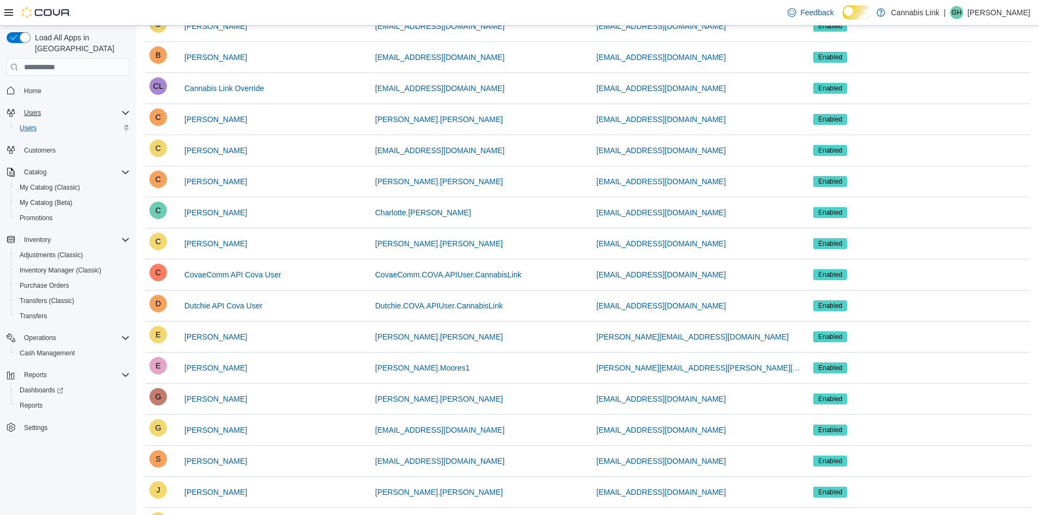
scroll to position [266, 0]
